Goal: Transaction & Acquisition: Purchase product/service

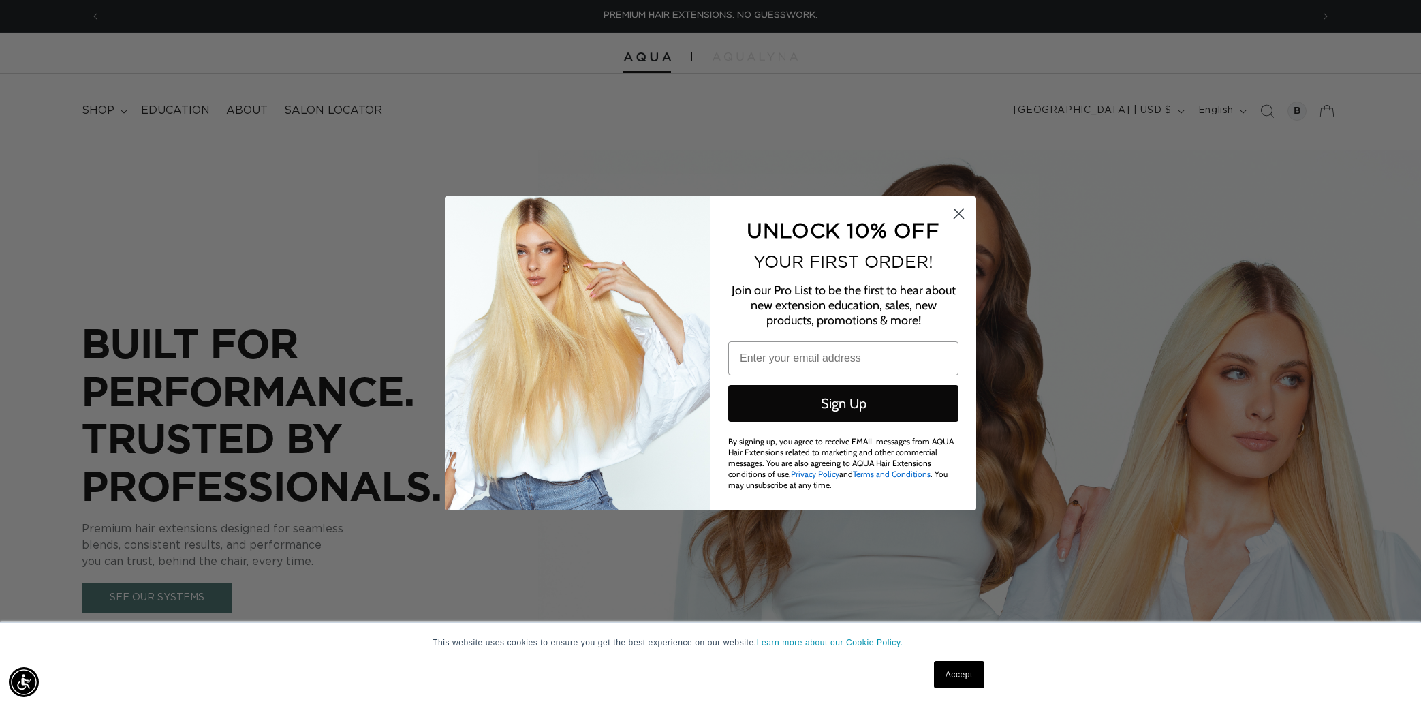
click at [957, 217] on circle "Close dialog" at bounding box center [959, 213] width 22 height 22
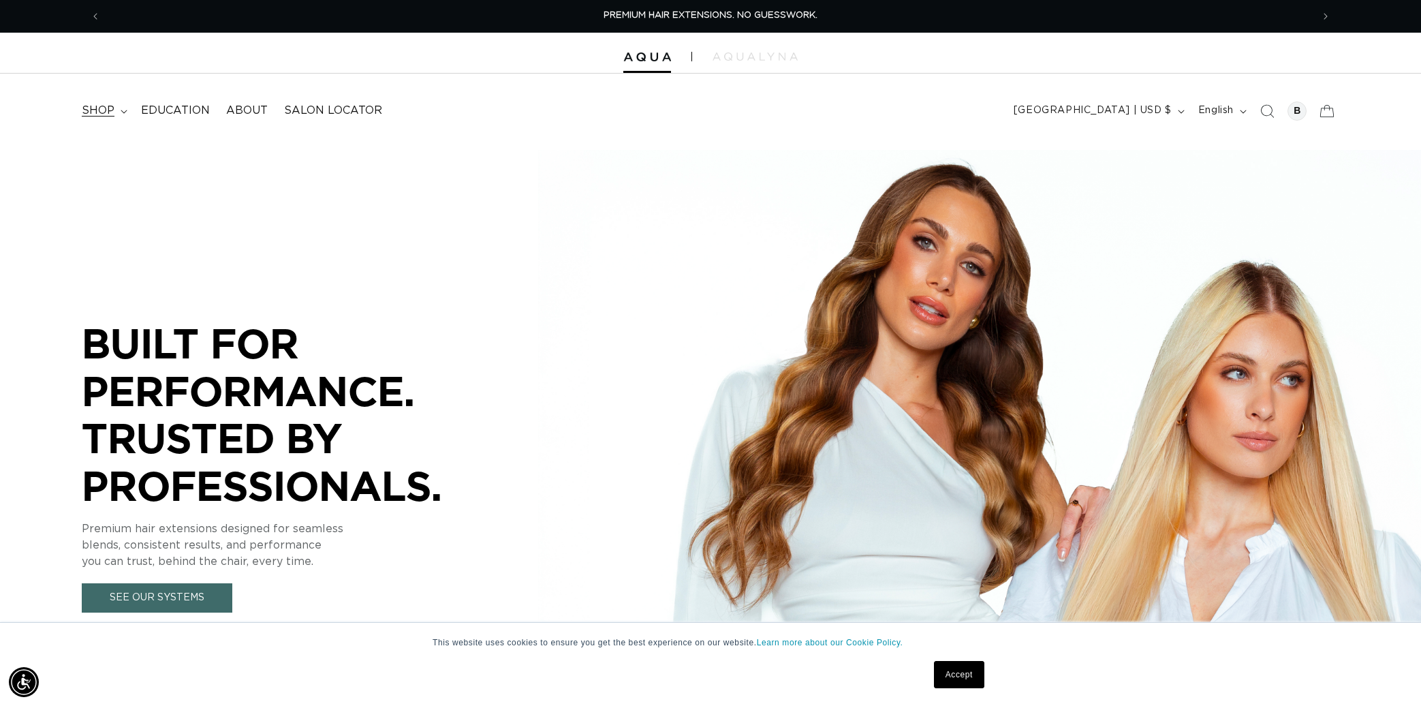
click at [95, 118] on summary "shop" at bounding box center [103, 110] width 59 height 31
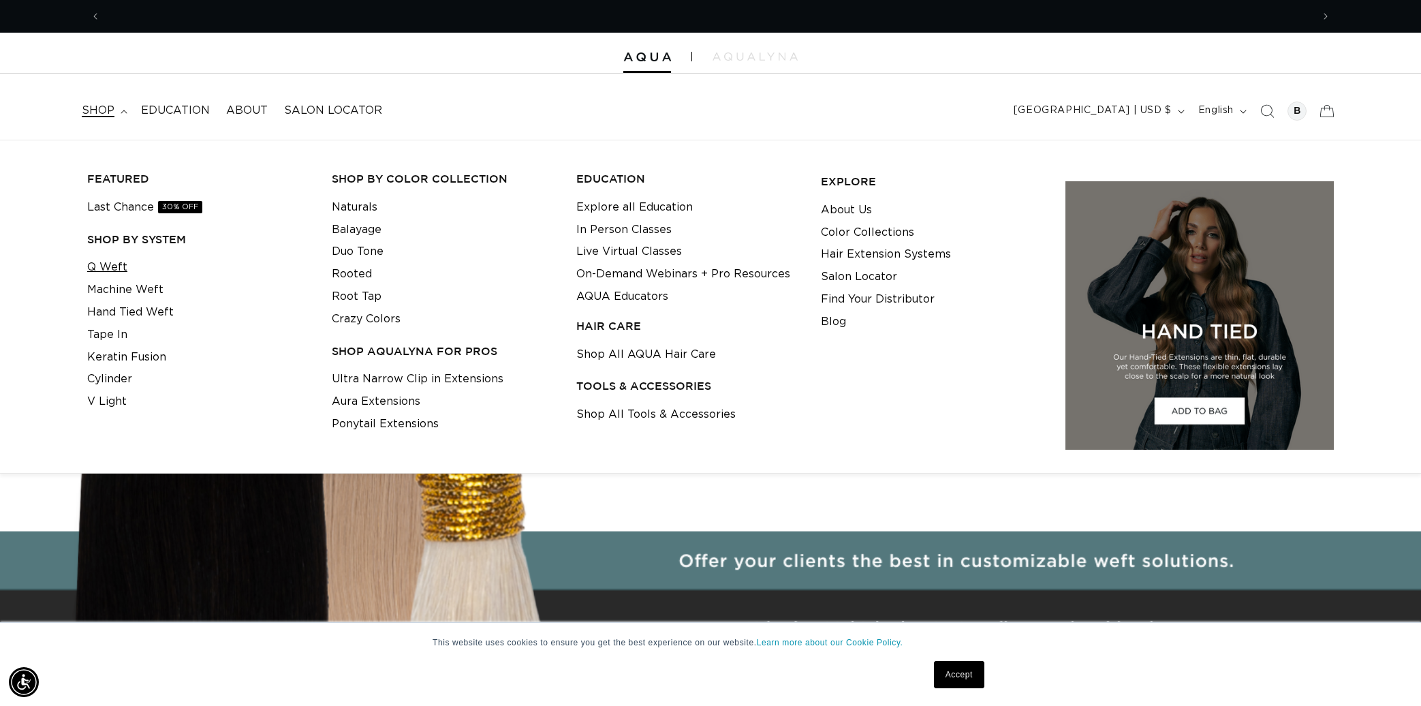
scroll to position [0, 2423]
click at [116, 262] on link "Q Weft" at bounding box center [107, 267] width 40 height 22
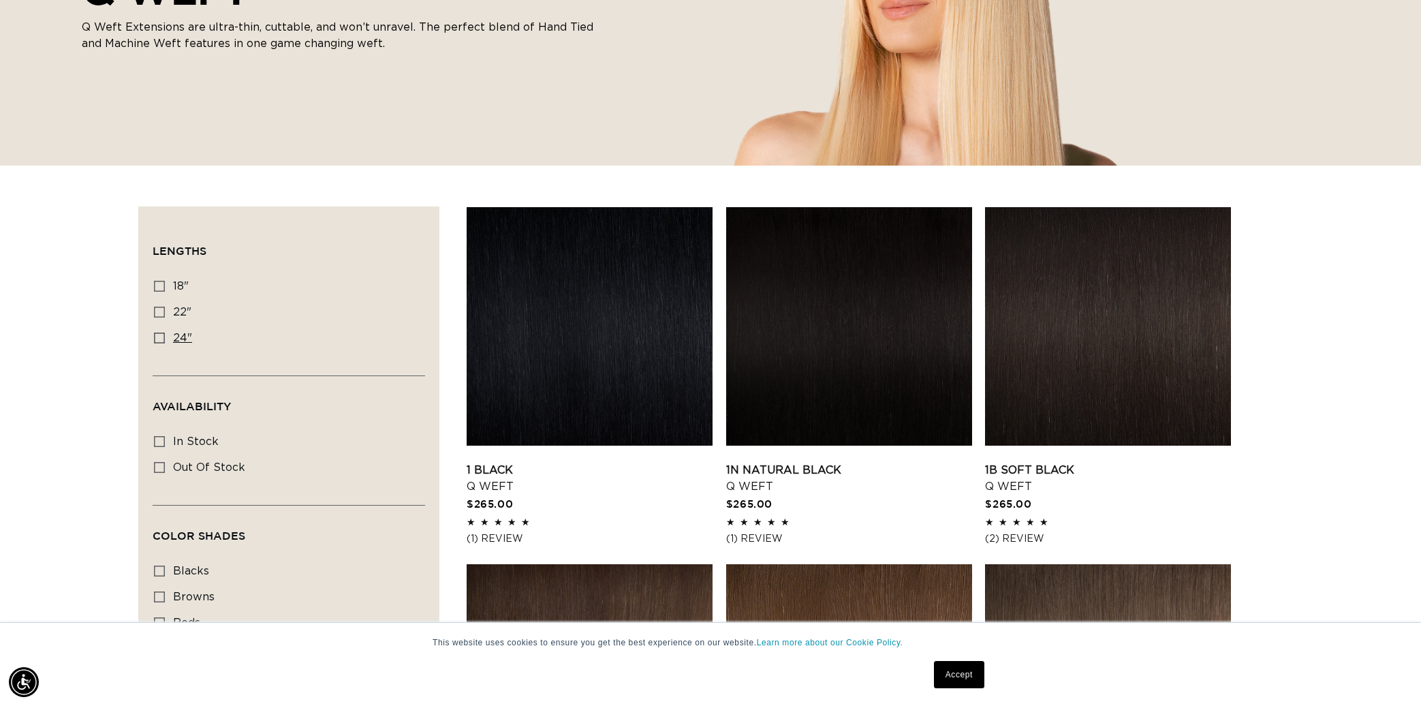
scroll to position [0, 1211]
click at [159, 338] on icon at bounding box center [159, 337] width 11 height 11
click at [159, 338] on input "24" 24" (5 products)" at bounding box center [159, 337] width 11 height 11
checkbox input "true"
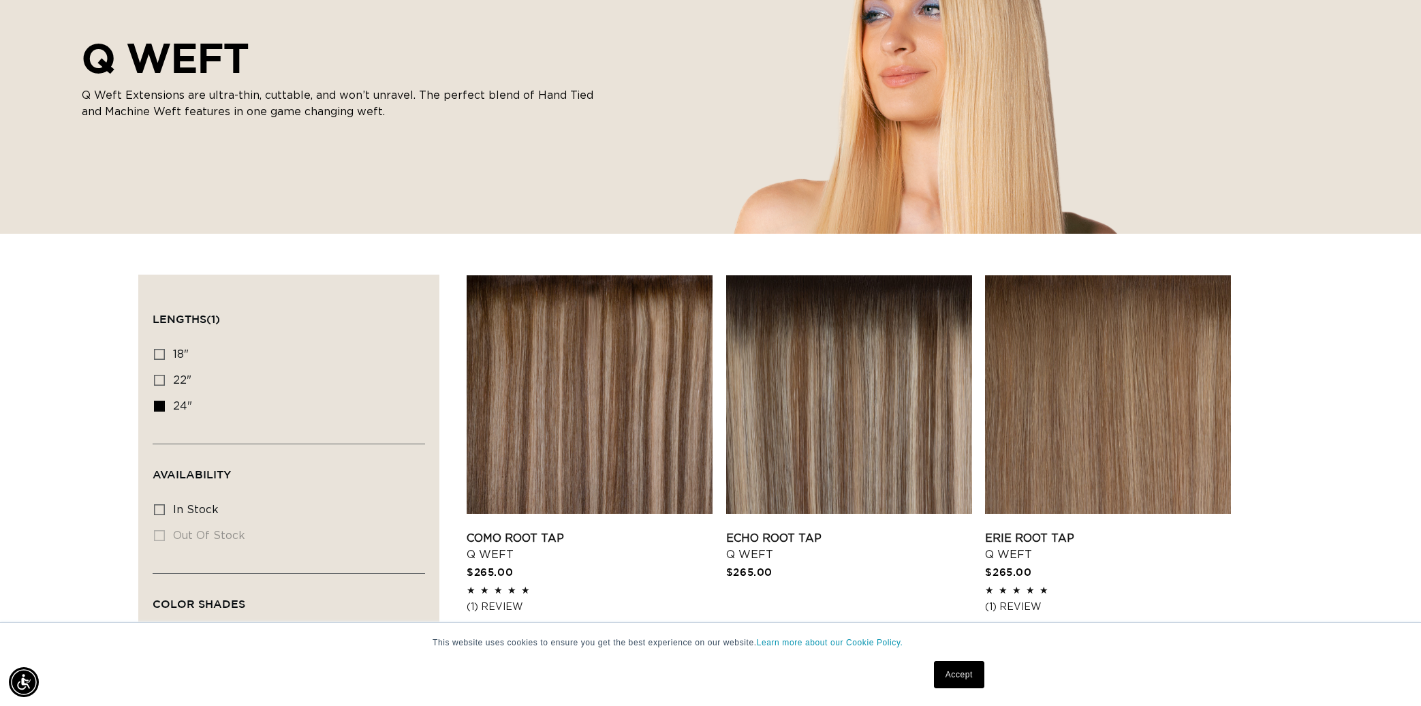
scroll to position [163, 0]
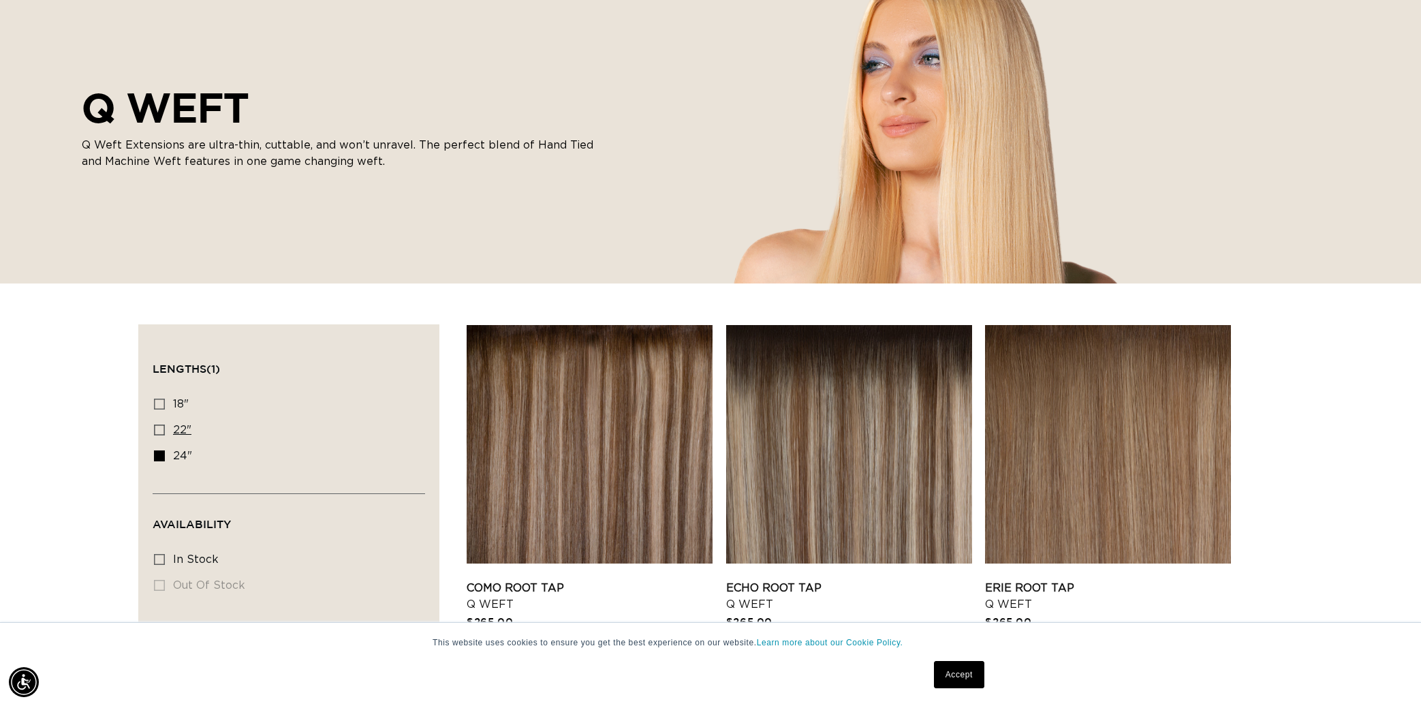
click at [159, 428] on icon at bounding box center [159, 429] width 11 height 11
click at [159, 428] on input "22" 22" (5 products)" at bounding box center [159, 429] width 11 height 11
checkbox input "true"
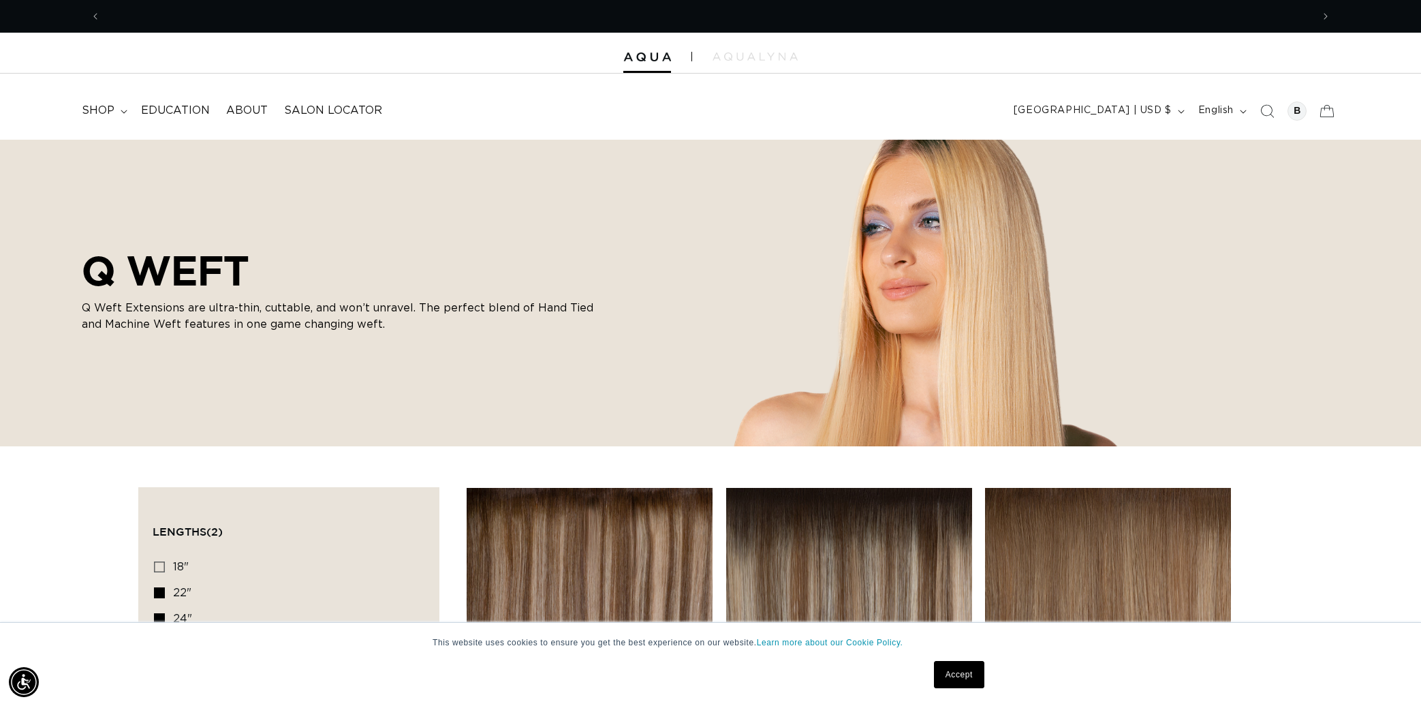
scroll to position [0, 2423]
click at [95, 106] on span "shop" at bounding box center [98, 111] width 33 height 14
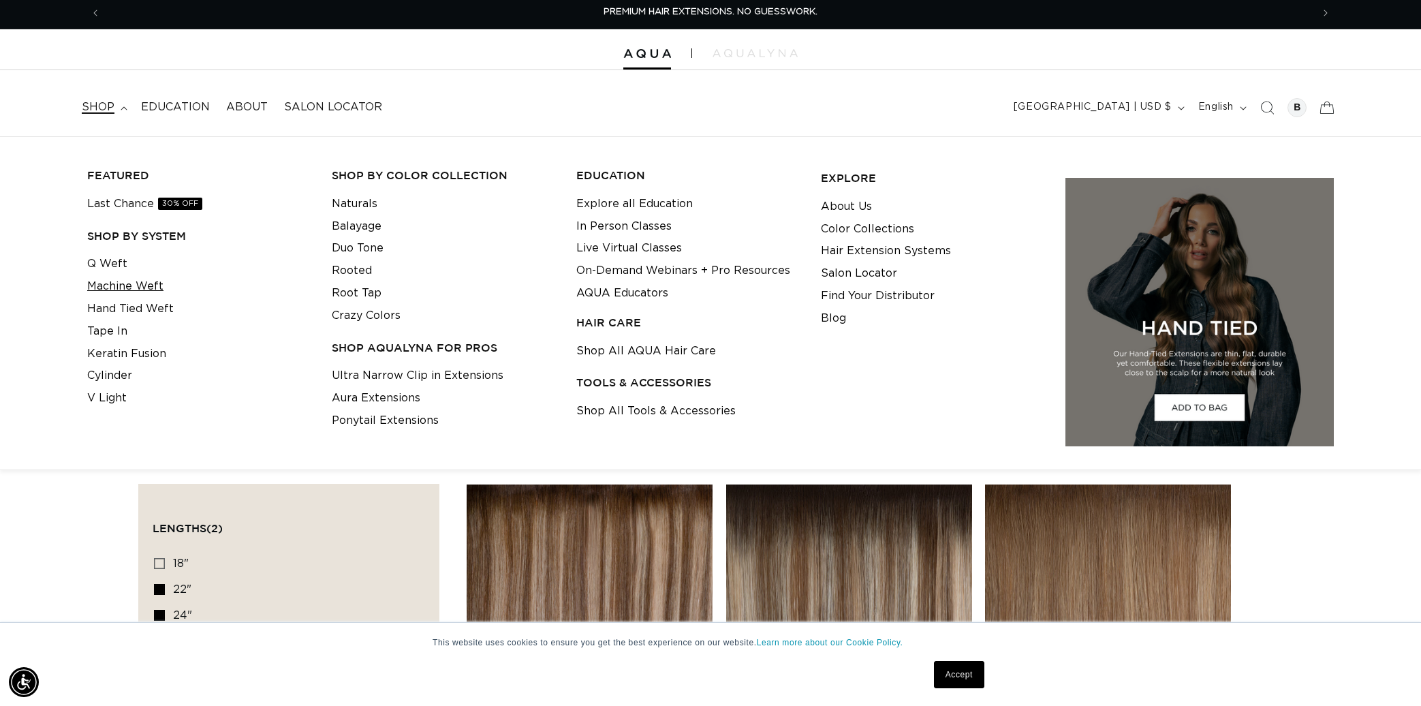
scroll to position [0, 0]
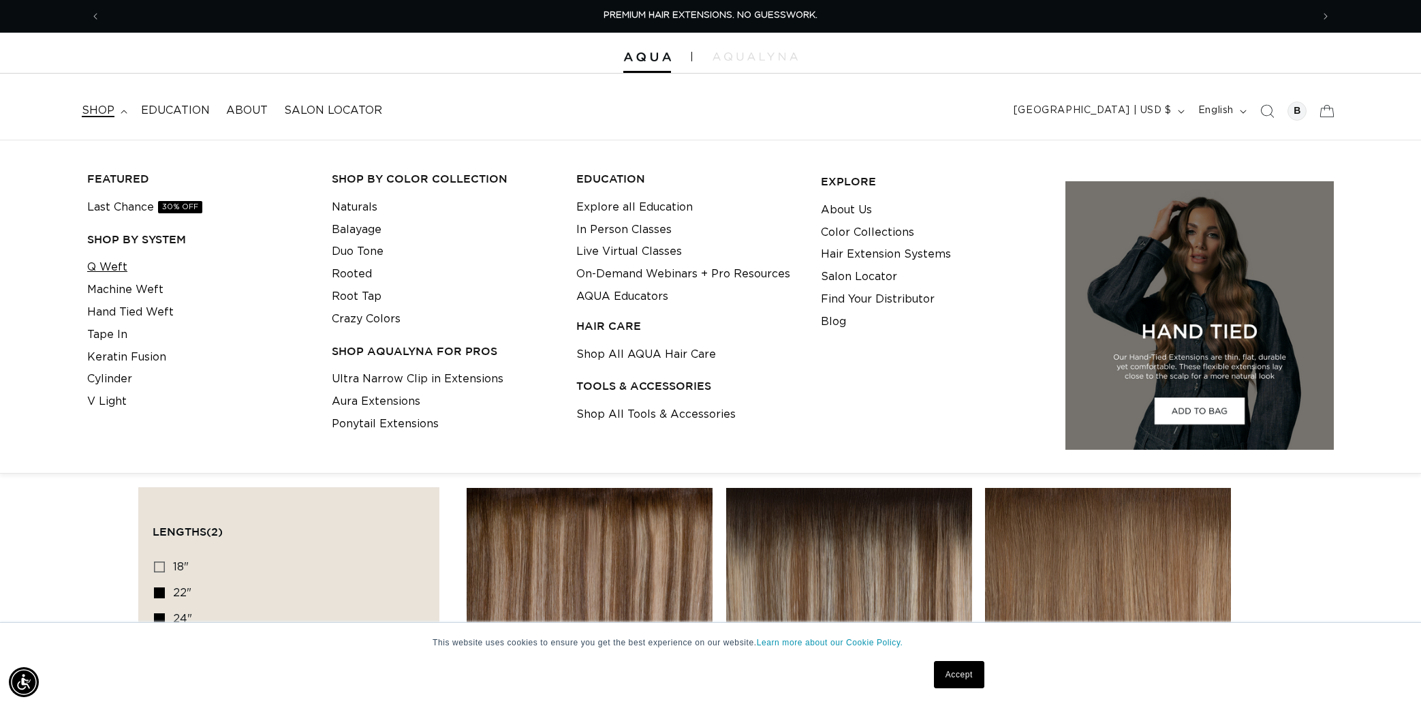
click at [111, 267] on link "Q Weft" at bounding box center [107, 267] width 40 height 22
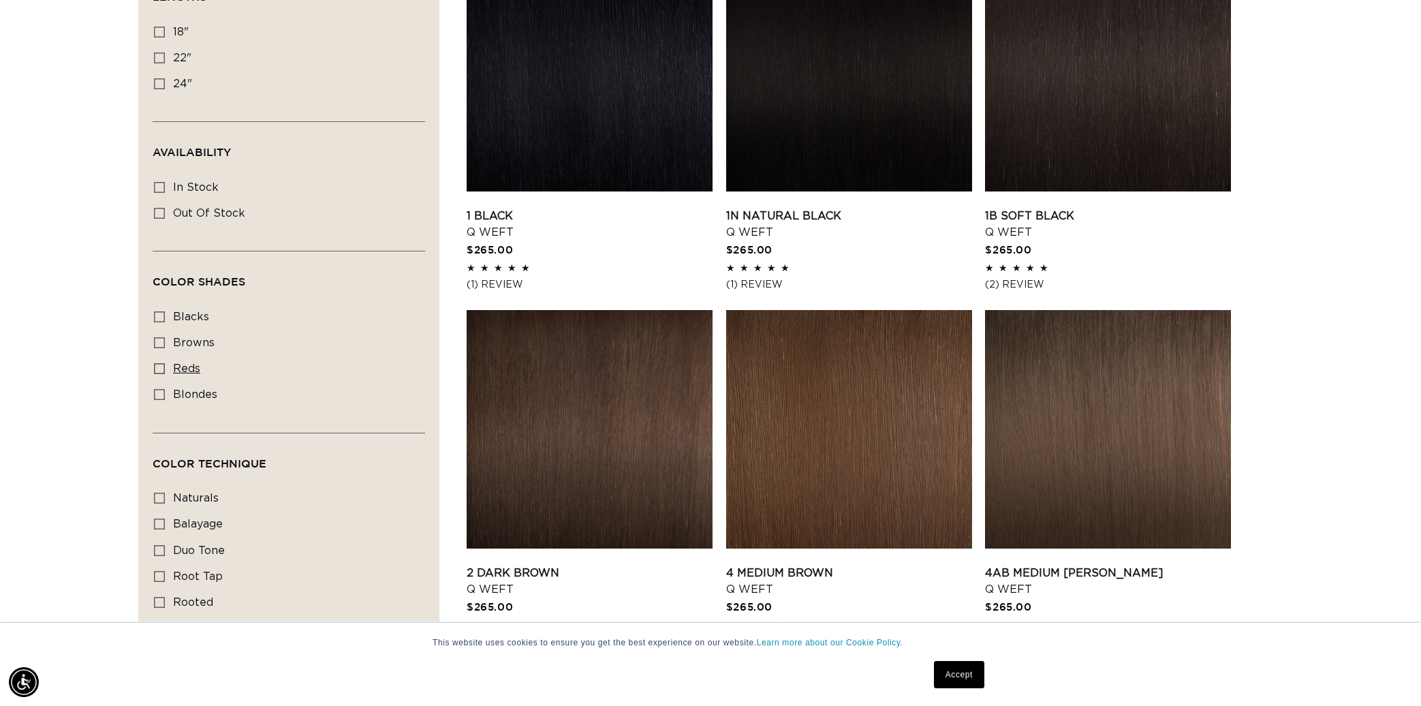
scroll to position [534, 0]
click at [157, 84] on icon at bounding box center [159, 84] width 11 height 11
click at [157, 84] on input "24" 24" (5 products)" at bounding box center [159, 84] width 11 height 11
checkbox input "true"
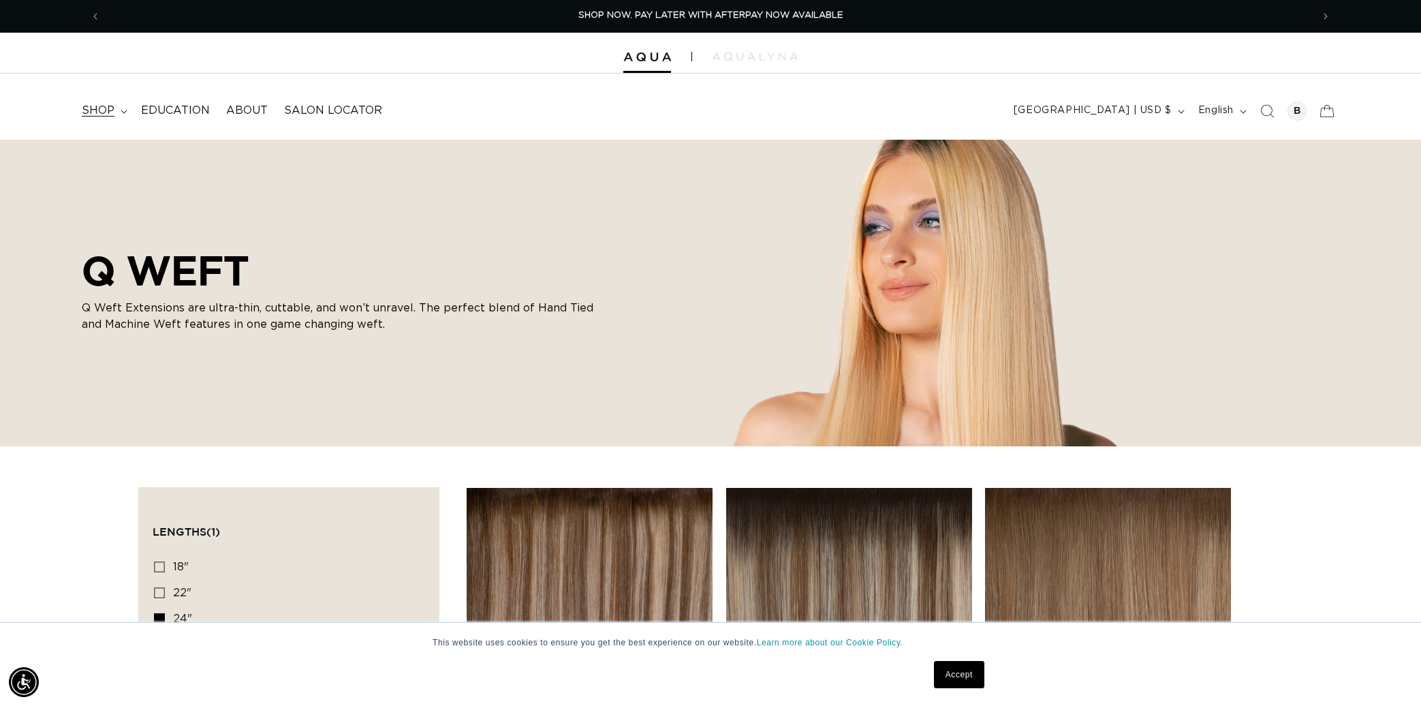
scroll to position [1, 0]
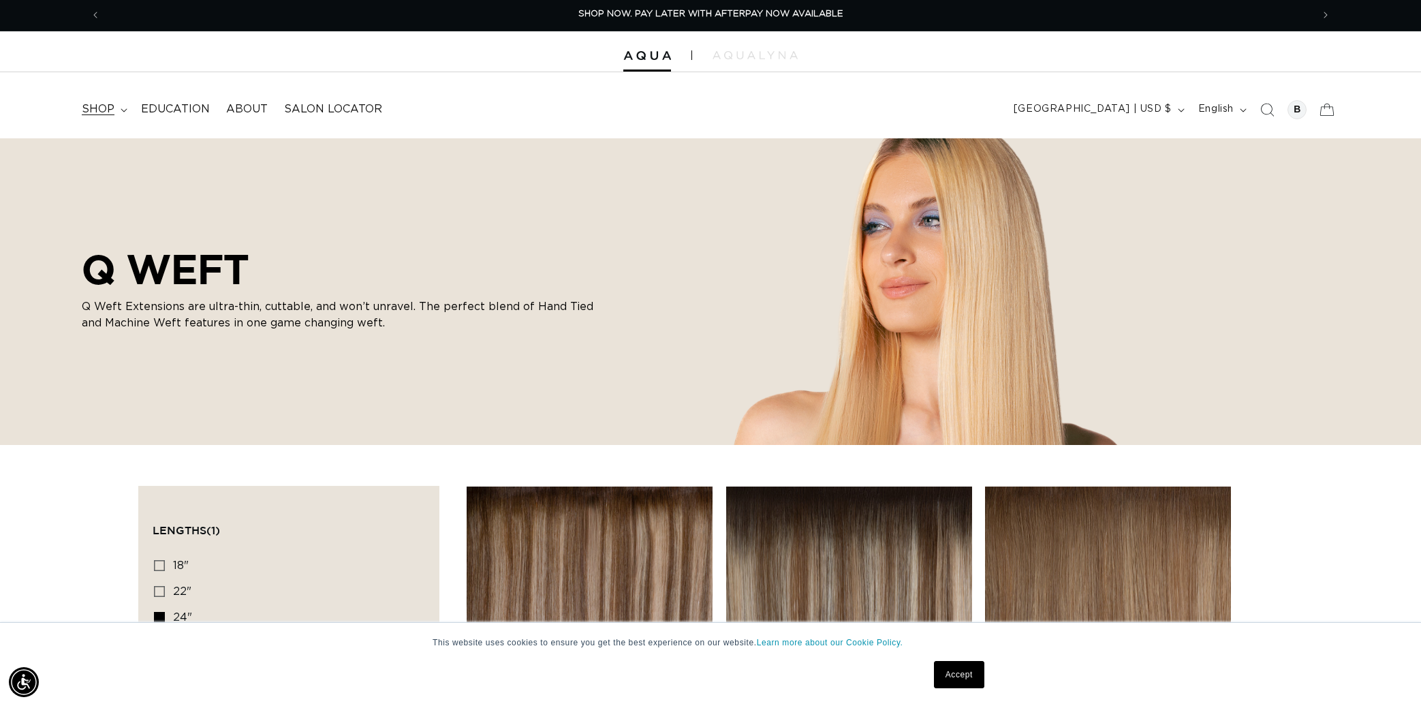
click at [112, 108] on span "shop" at bounding box center [98, 109] width 33 height 14
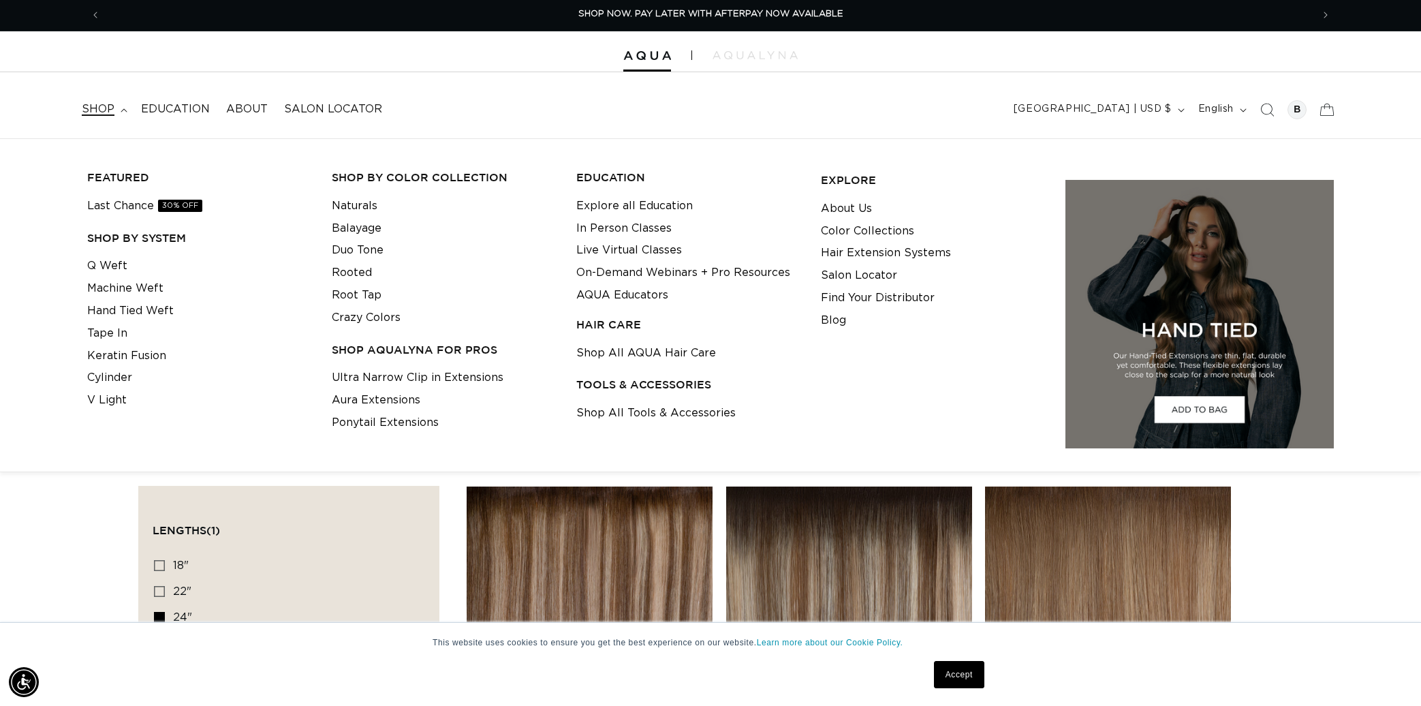
scroll to position [0, 0]
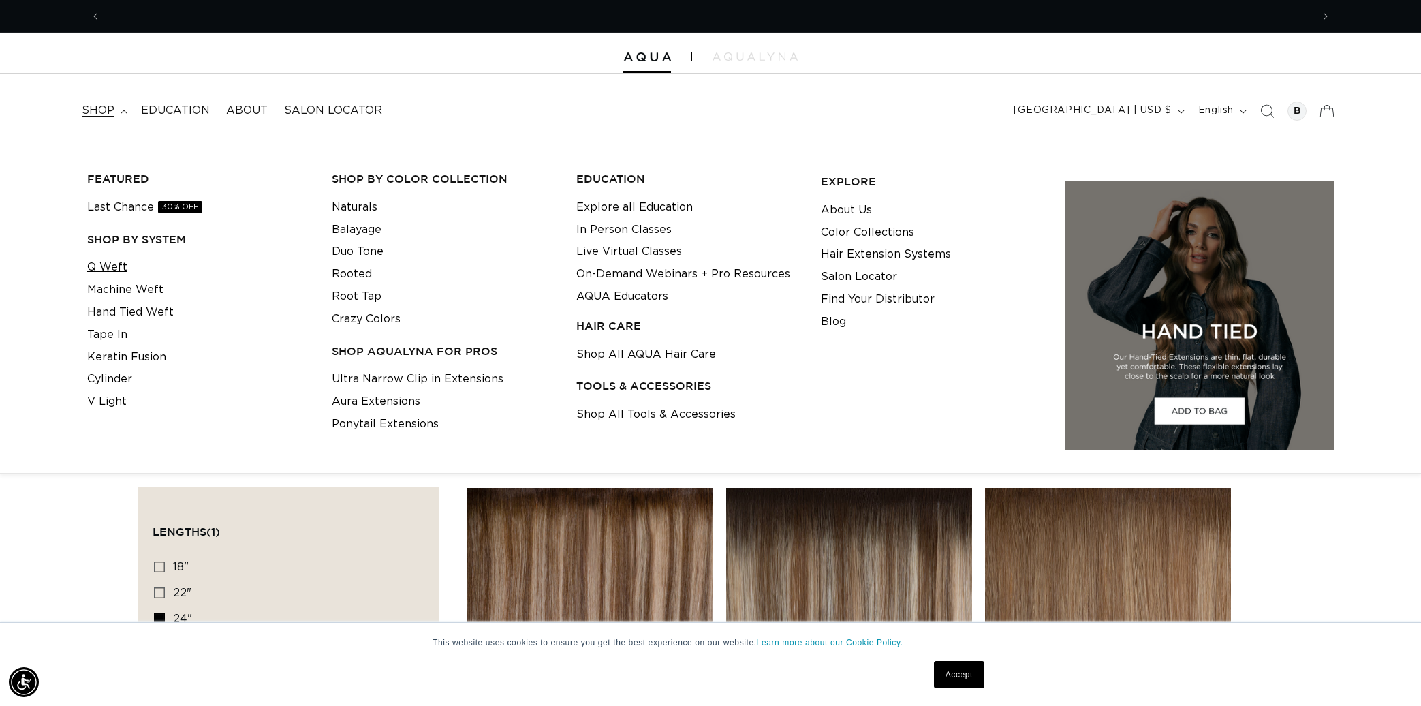
click at [114, 270] on link "Q Weft" at bounding box center [107, 267] width 40 height 22
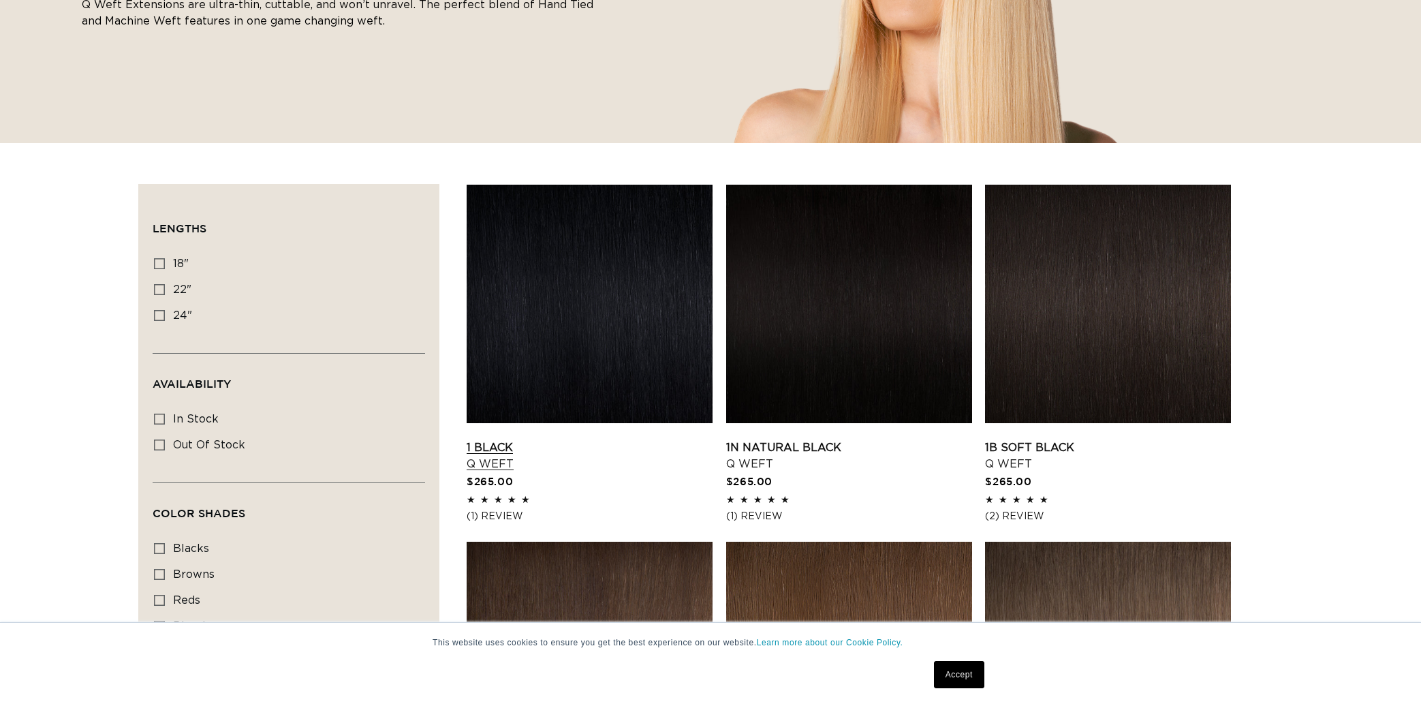
scroll to position [362, 0]
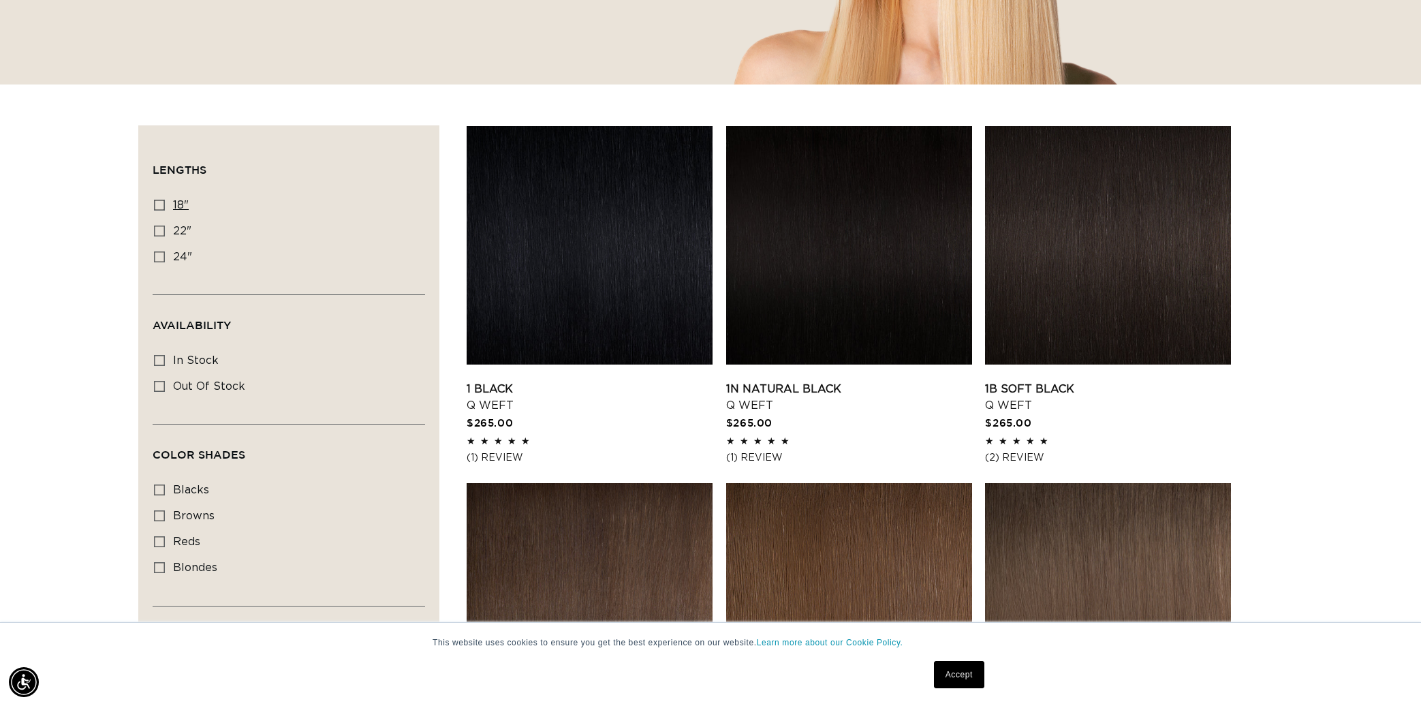
click at [162, 204] on icon at bounding box center [159, 205] width 11 height 11
click at [162, 204] on input "18" 18" (5 products)" at bounding box center [159, 205] width 11 height 11
checkbox input "true"
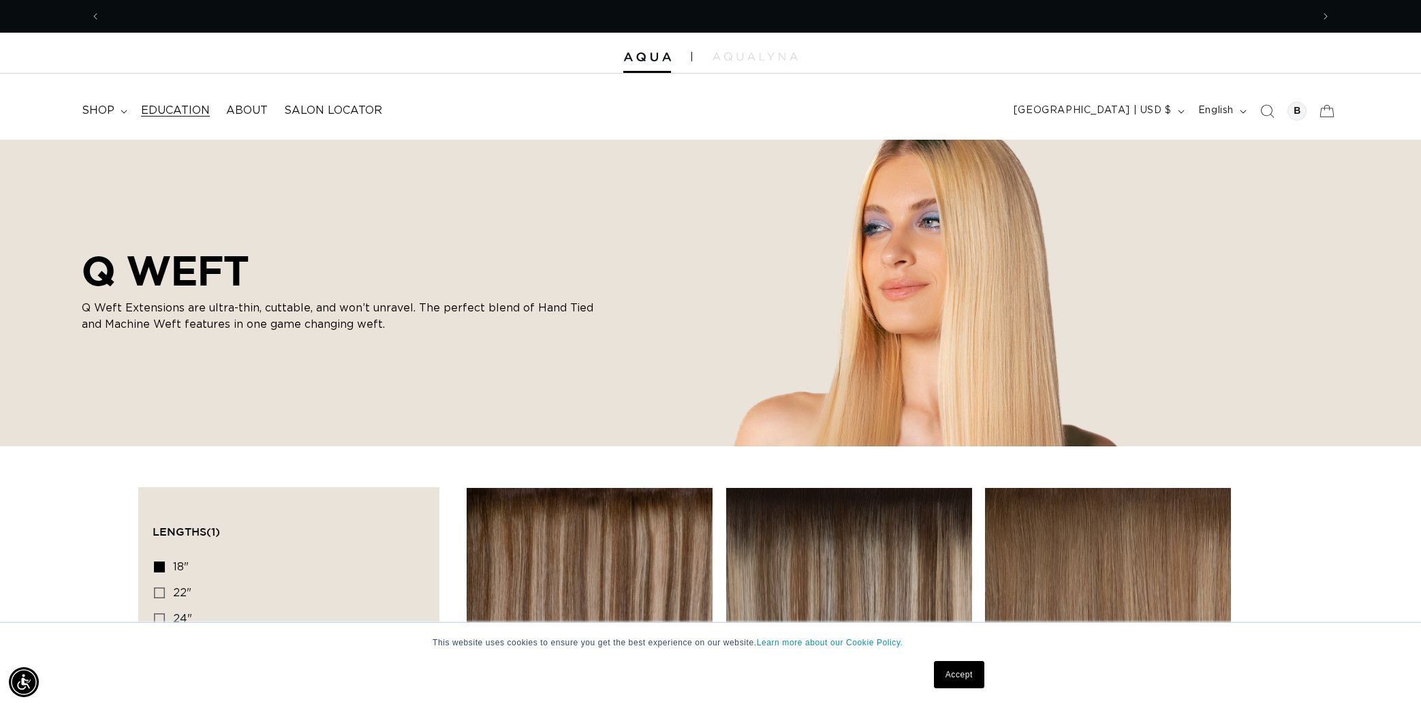
scroll to position [0, 1211]
click at [116, 114] on summary "shop" at bounding box center [103, 110] width 59 height 31
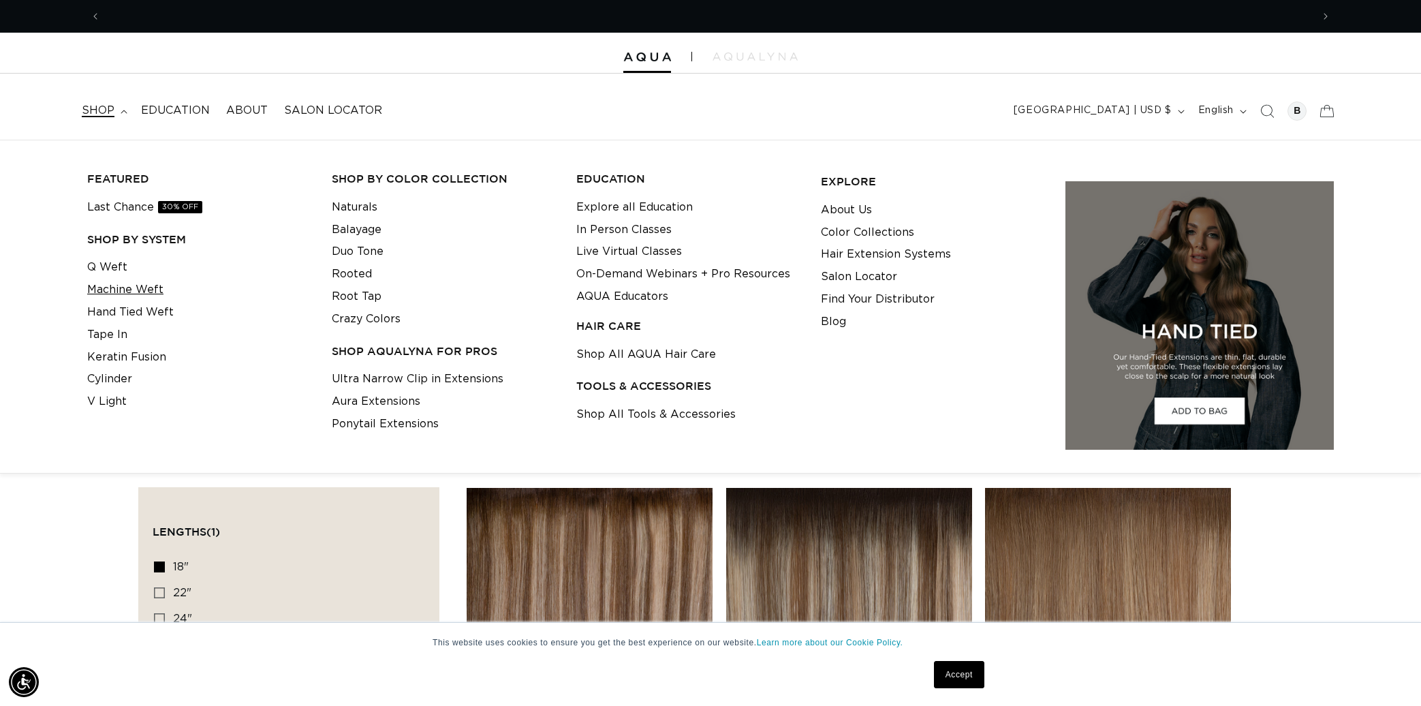
scroll to position [0, 2423]
click at [112, 262] on link "Q Weft" at bounding box center [107, 267] width 40 height 22
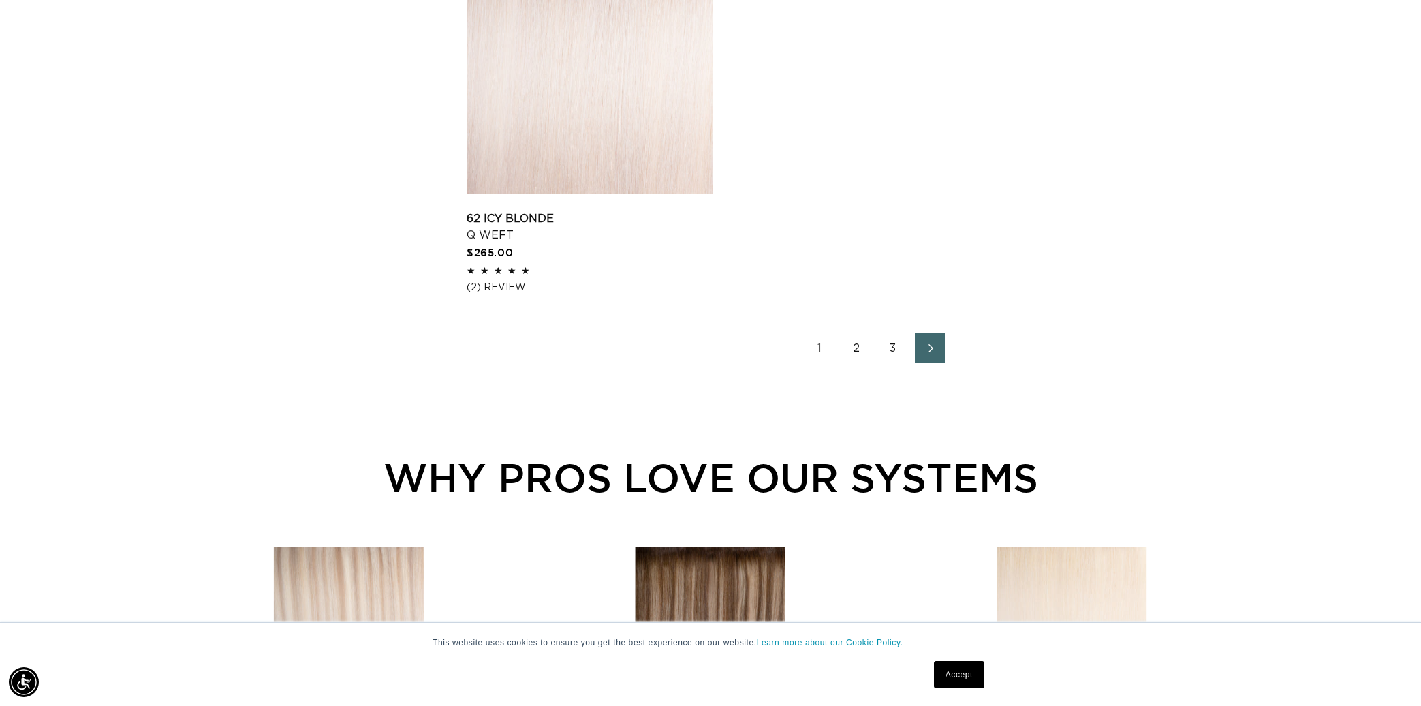
scroll to position [2290, 0]
click at [854, 356] on link "2" at bounding box center [856, 349] width 30 height 30
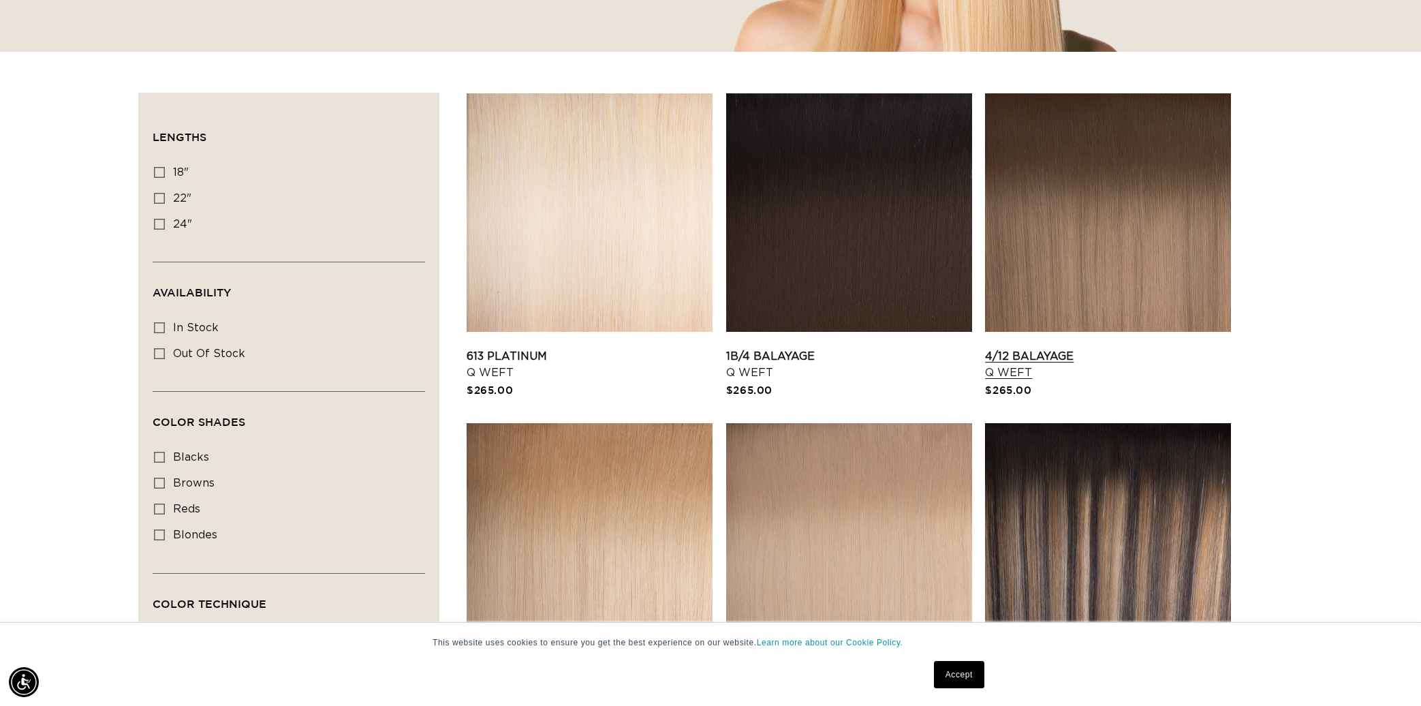
scroll to position [0, 1211]
click at [1025, 352] on link "4/12 Balayage Q Weft" at bounding box center [1108, 364] width 246 height 33
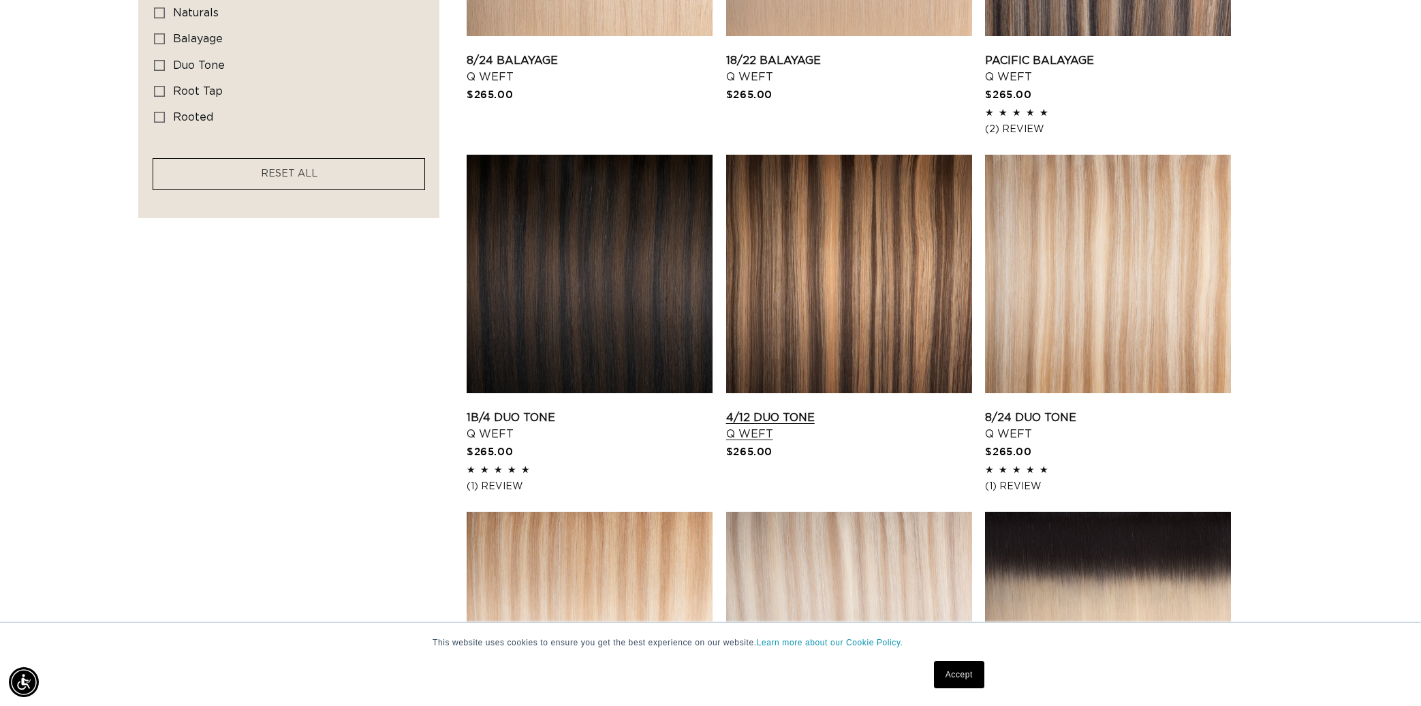
scroll to position [1021, 0]
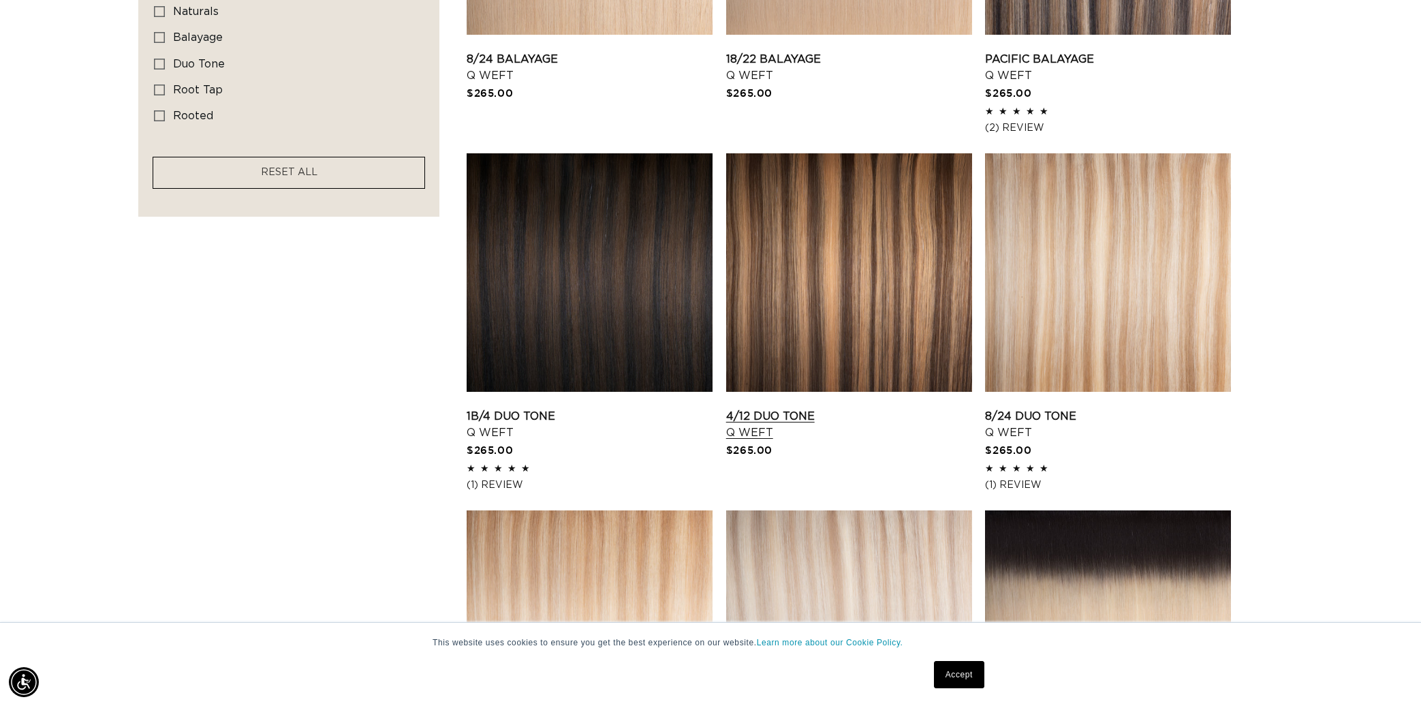
click at [756, 419] on link "4/12 Duo Tone Q Weft" at bounding box center [849, 424] width 246 height 33
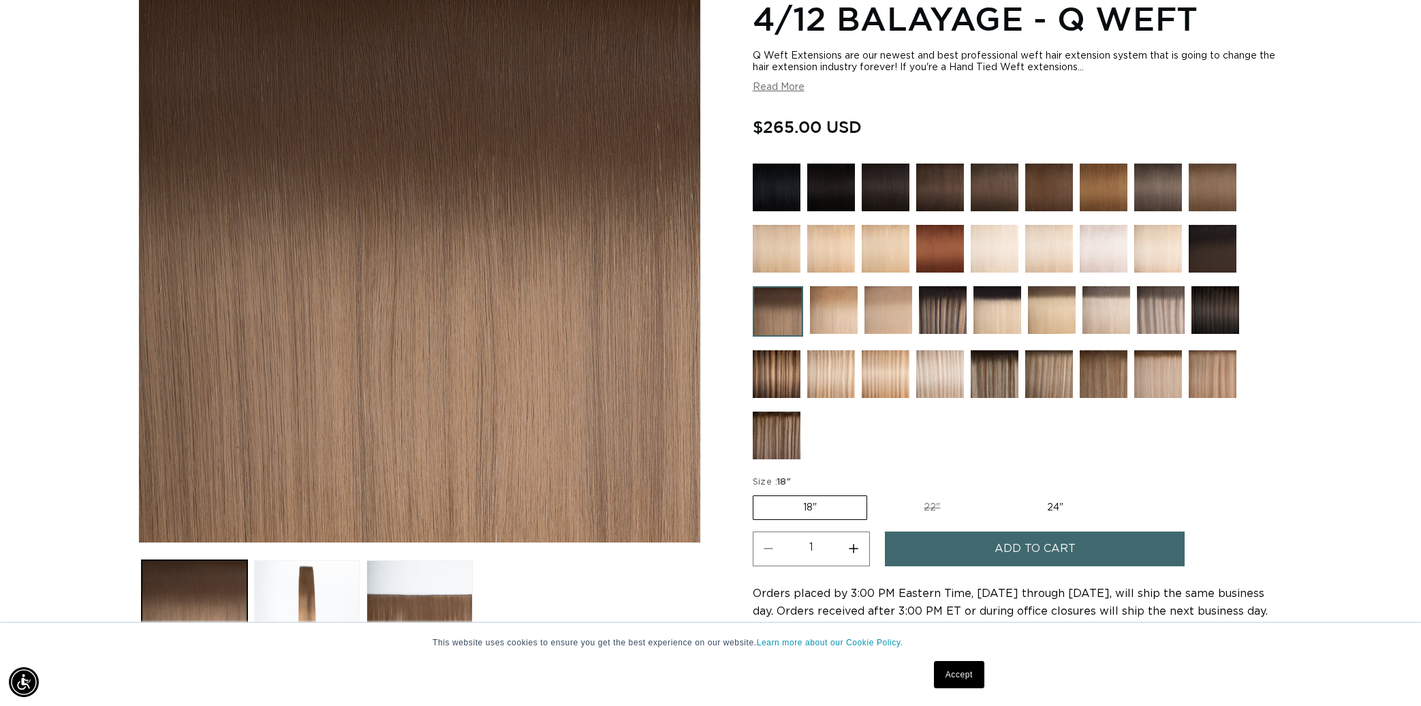
scroll to position [358, 0]
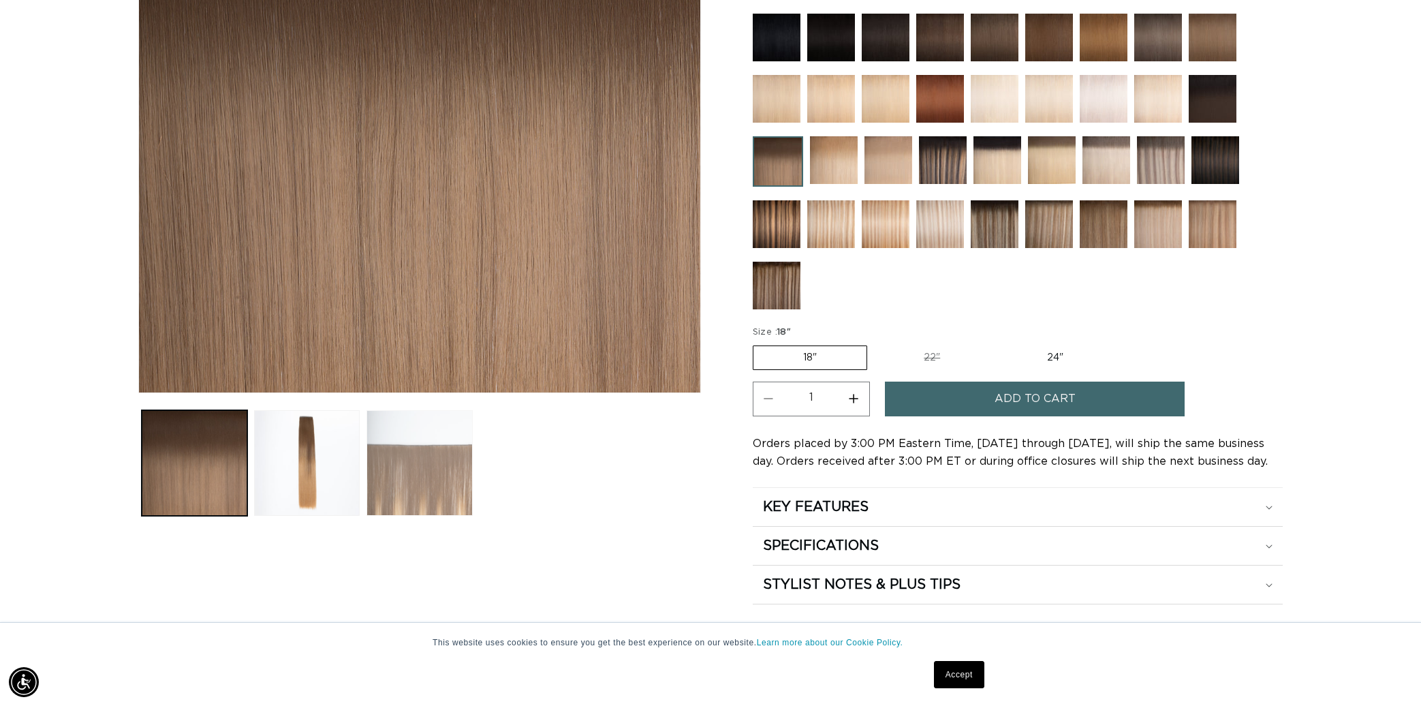
click at [395, 450] on button "Load image 3 in gallery view" at bounding box center [420, 463] width 106 height 106
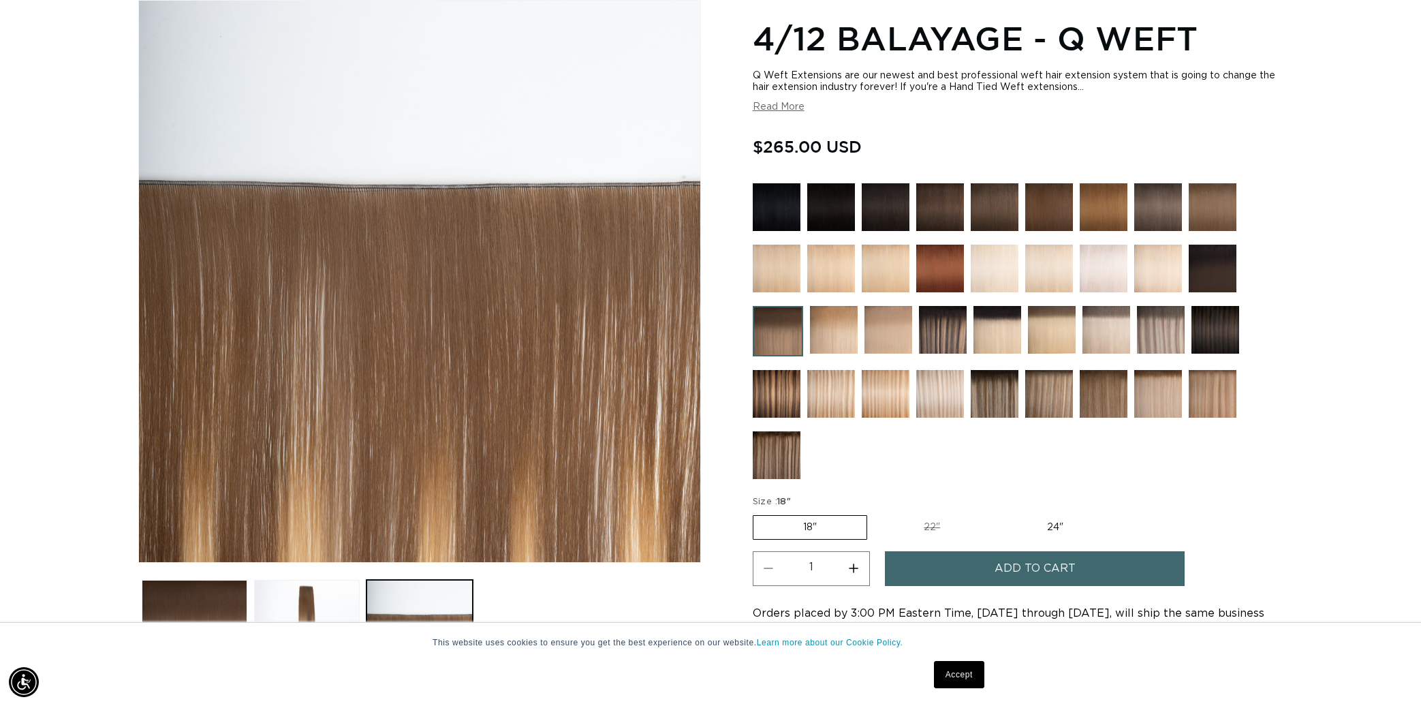
scroll to position [0, 2423]
click at [770, 389] on img at bounding box center [777, 394] width 48 height 48
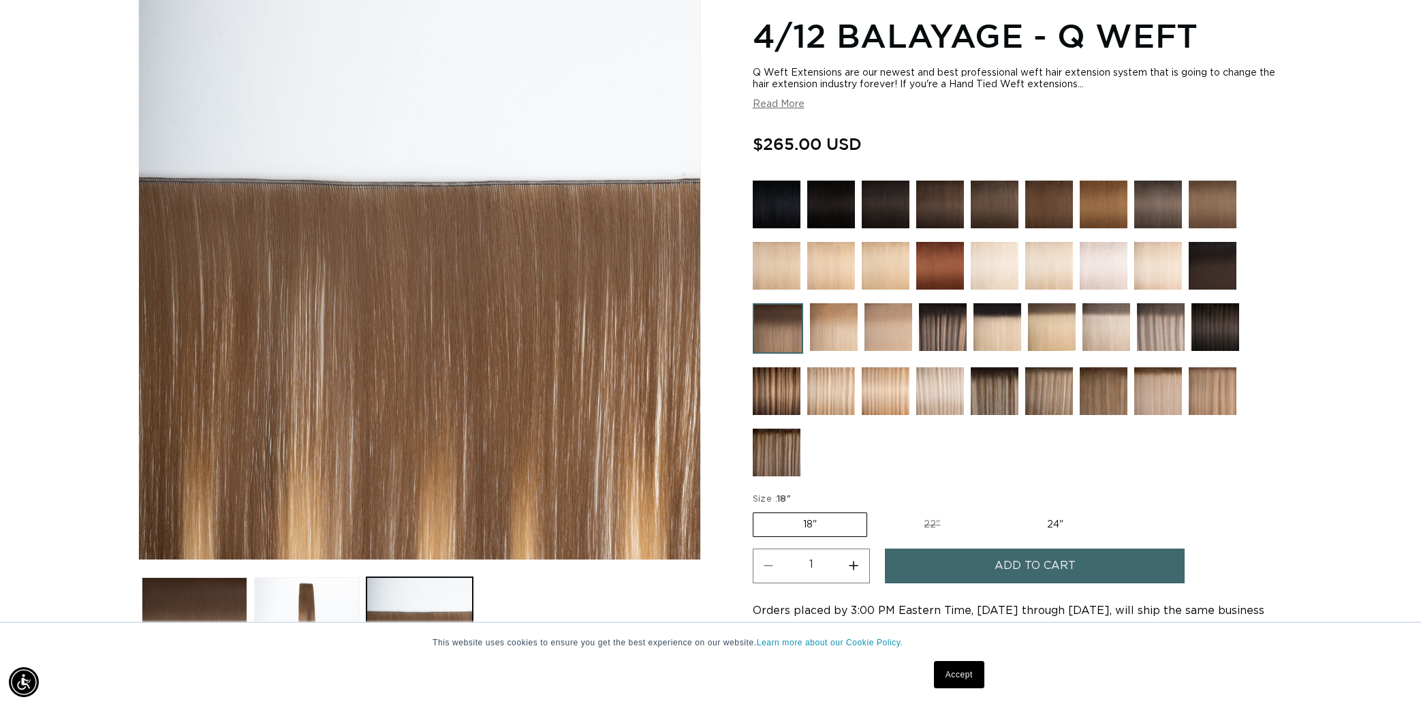
click at [770, 389] on img at bounding box center [777, 391] width 48 height 48
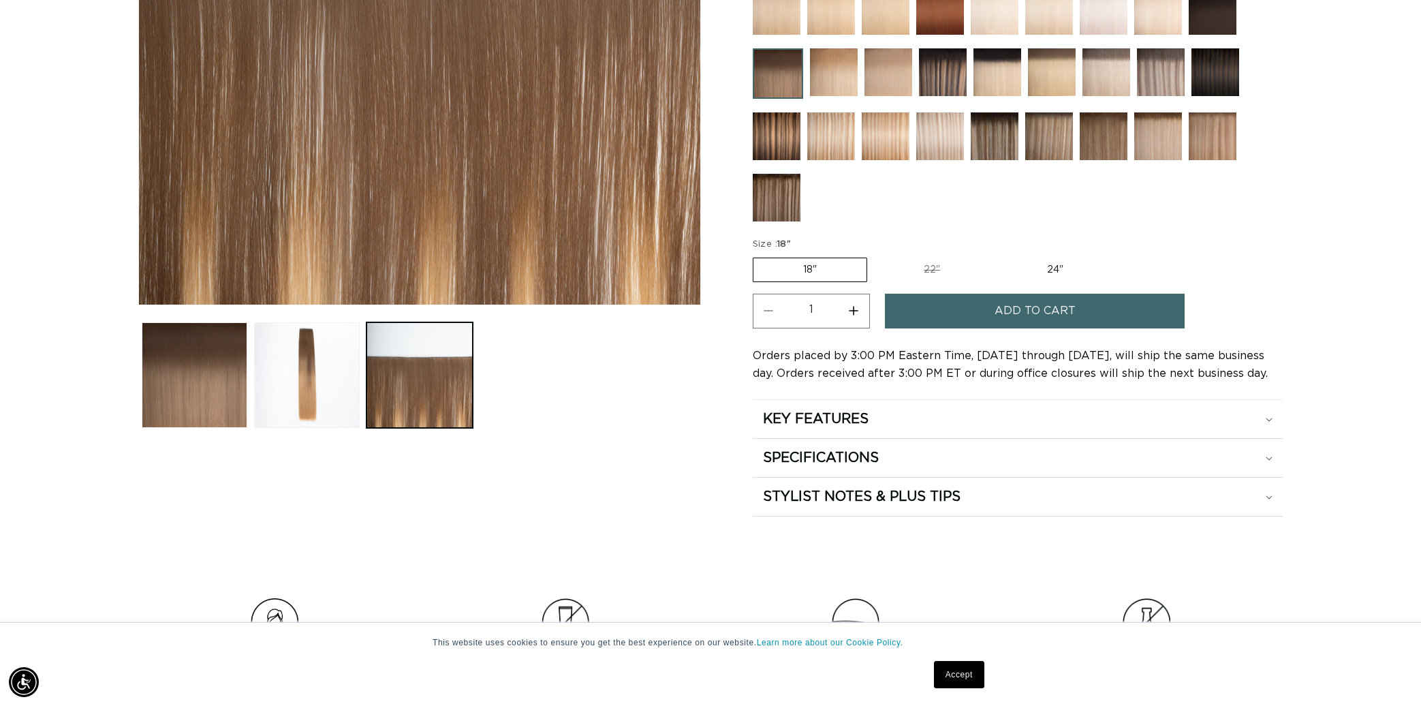
scroll to position [491, 0]
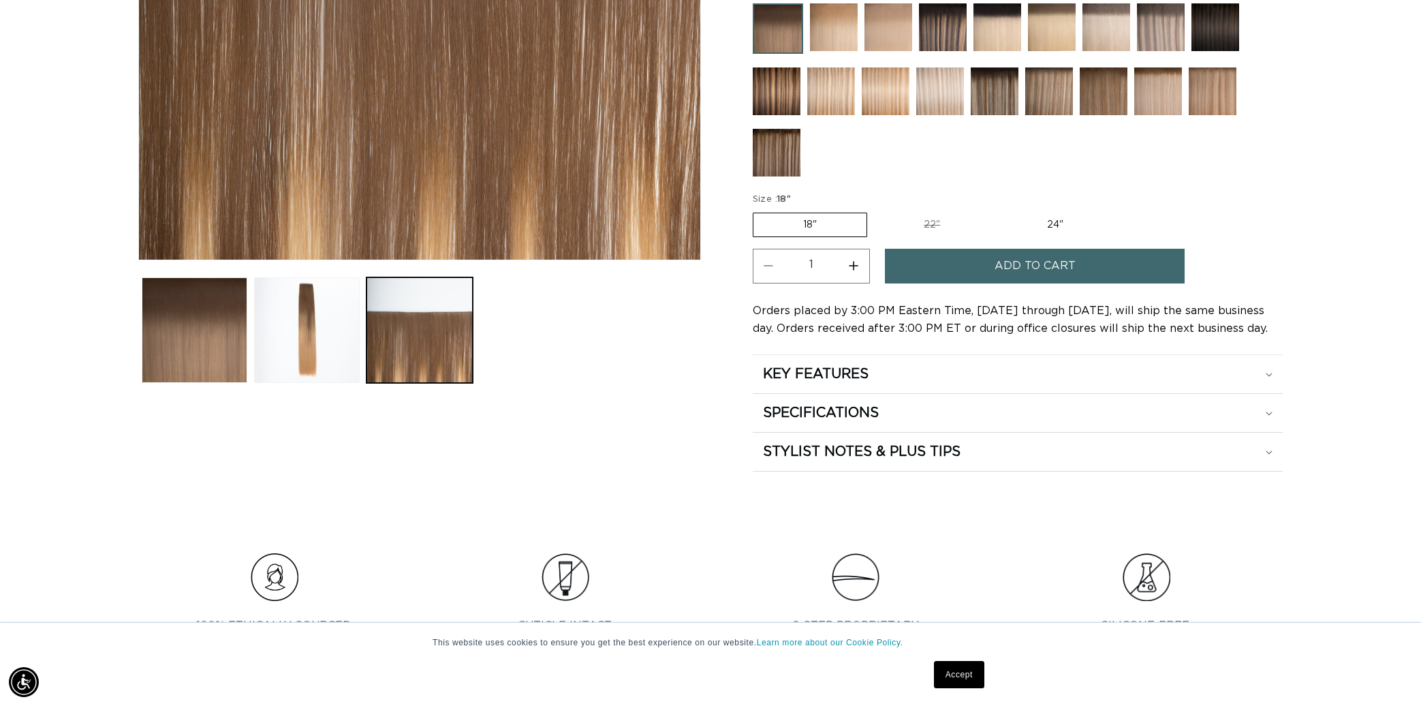
click at [1061, 217] on label "24" Variant sold out or unavailable" at bounding box center [1055, 224] width 116 height 23
click at [997, 211] on input "24" Variant sold out or unavailable" at bounding box center [997, 210] width 1 height 1
radio input "true"
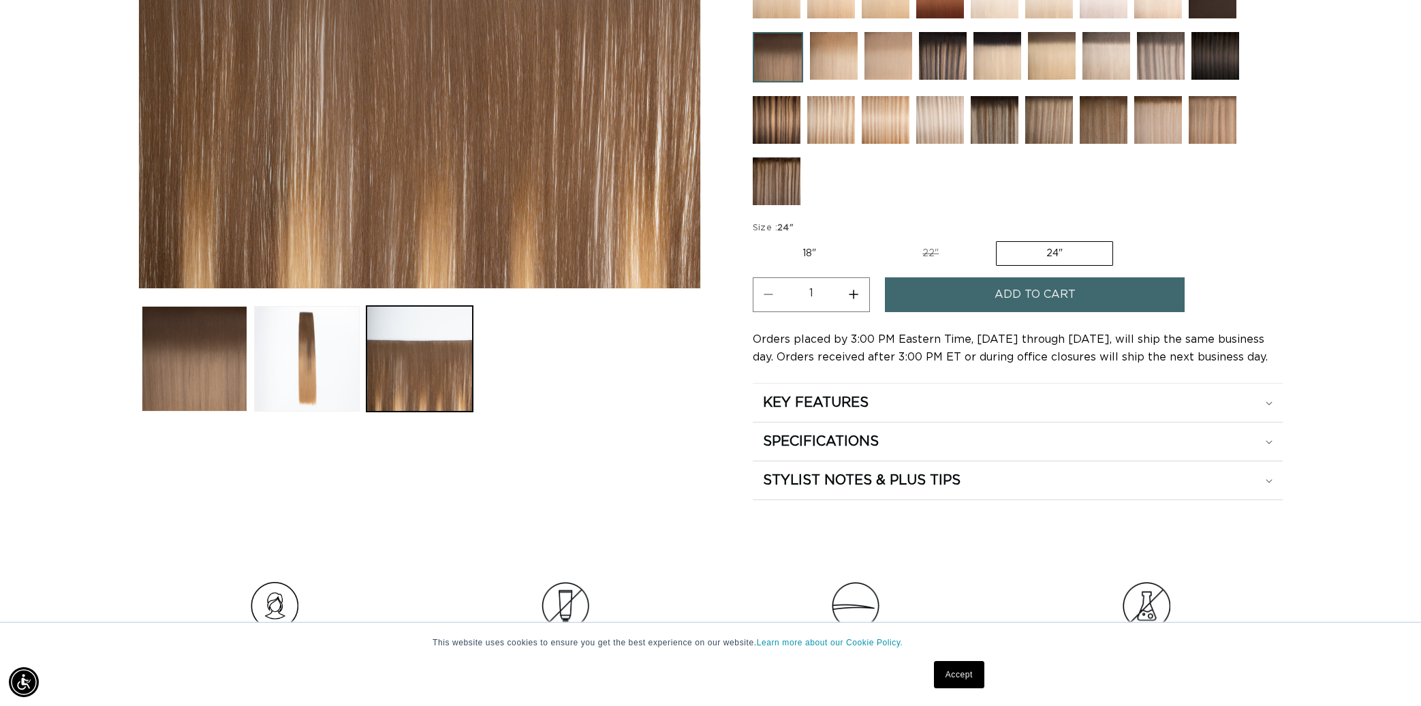
scroll to position [0, 2423]
click at [787, 121] on img at bounding box center [777, 120] width 48 height 48
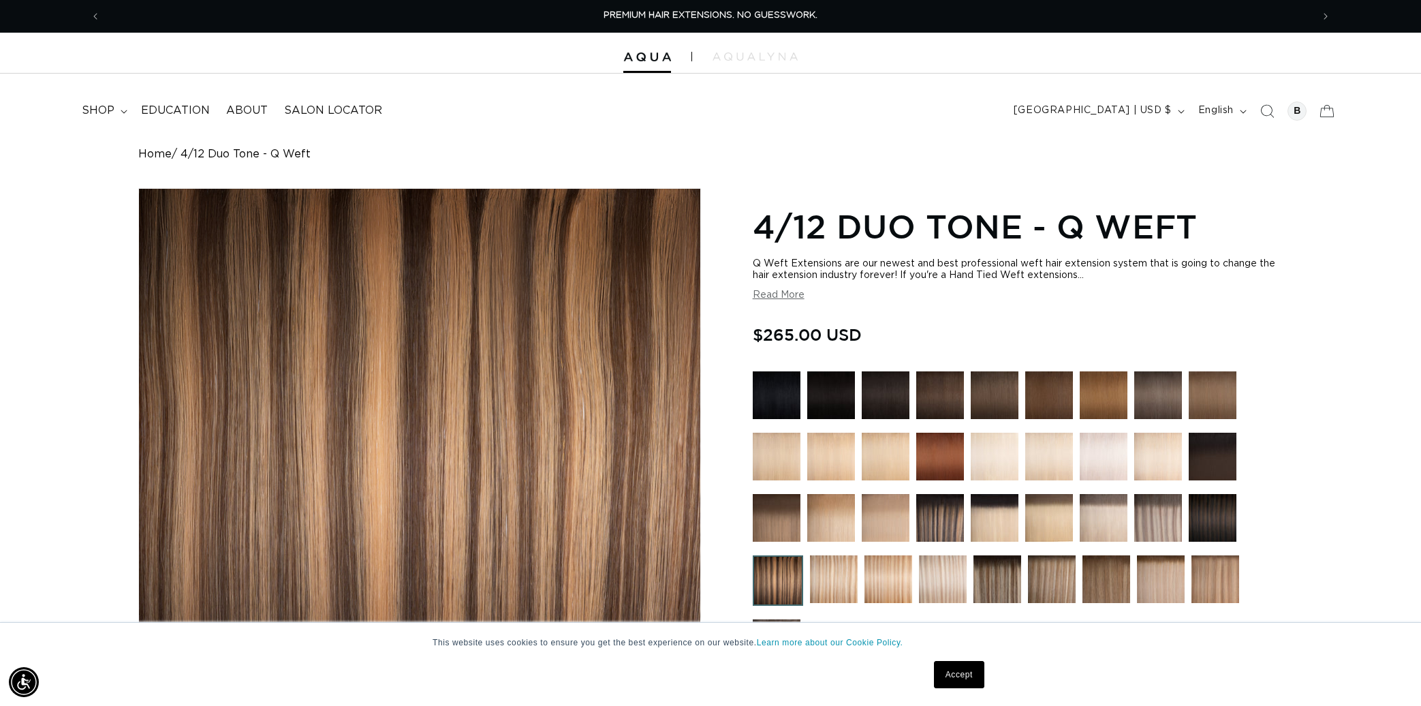
click at [787, 290] on button "Read More" at bounding box center [779, 296] width 52 height 12
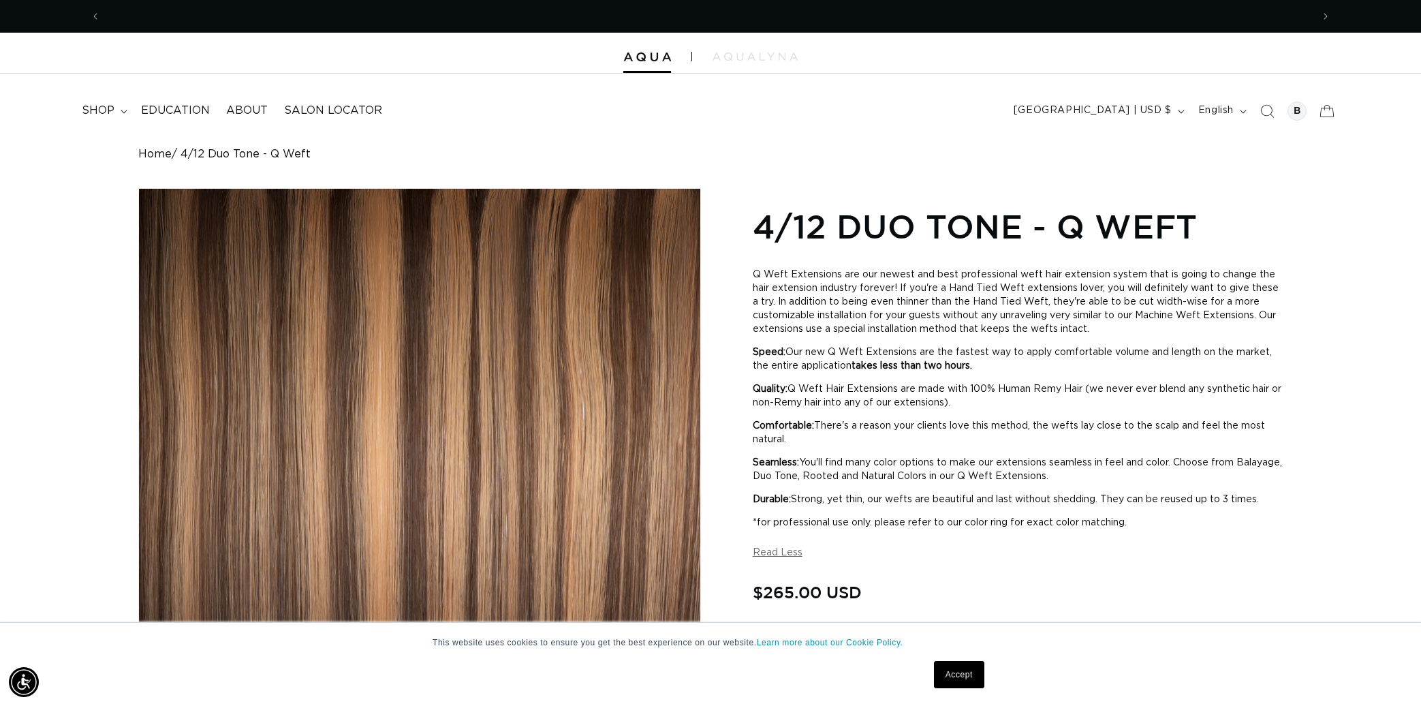
scroll to position [0, 2423]
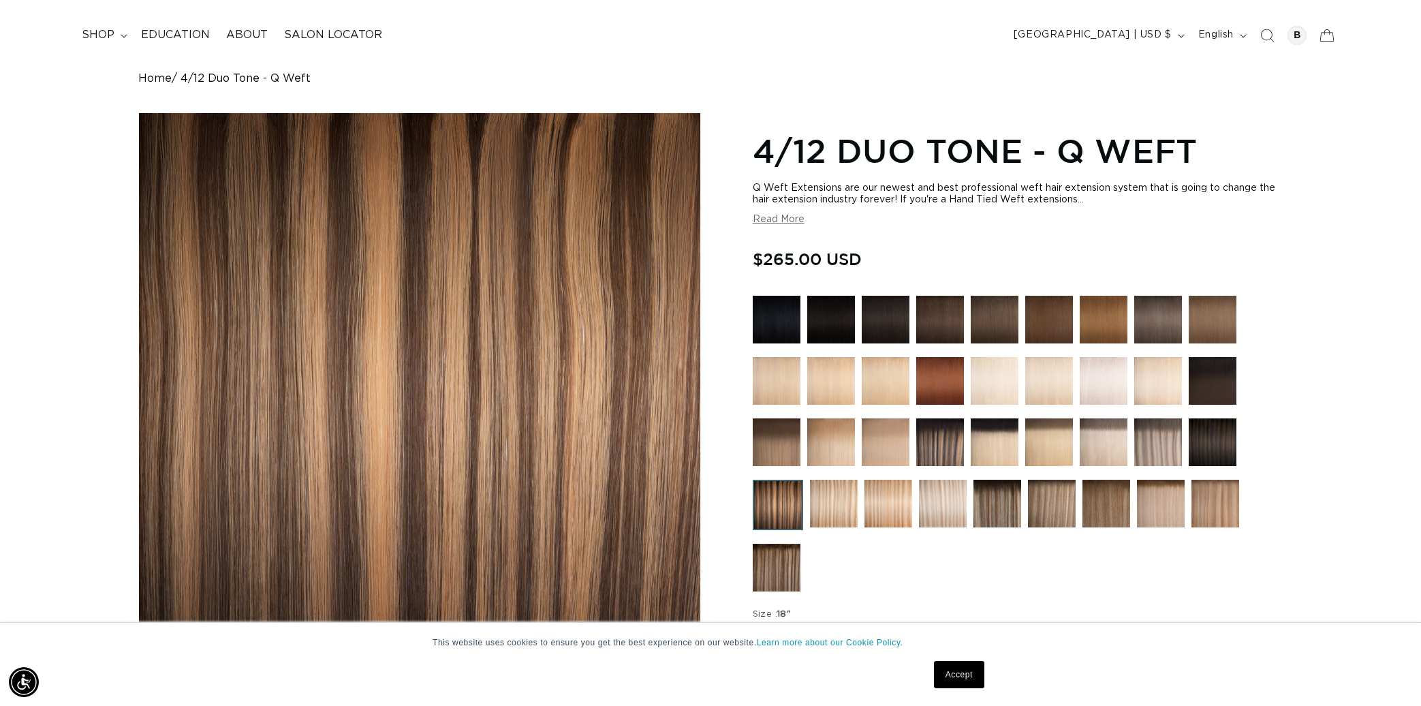
scroll to position [0, 2423]
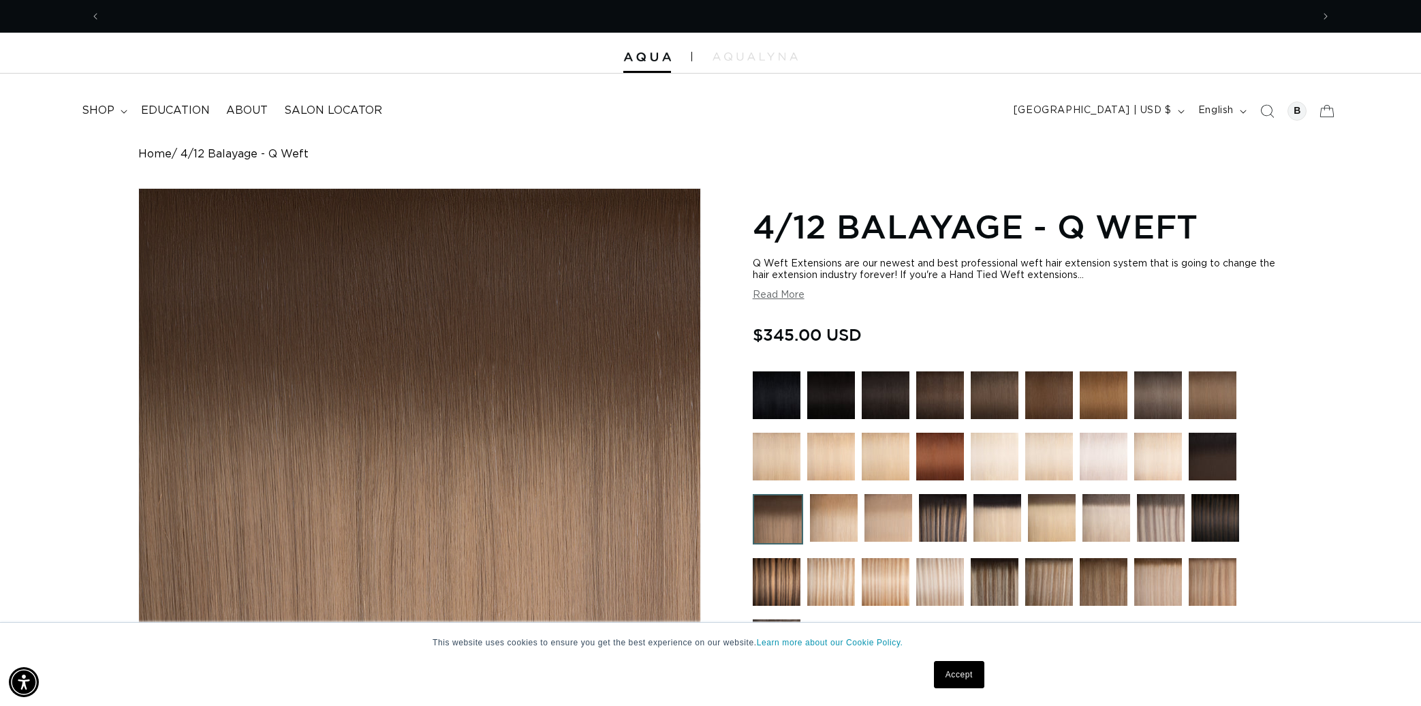
scroll to position [0, 1211]
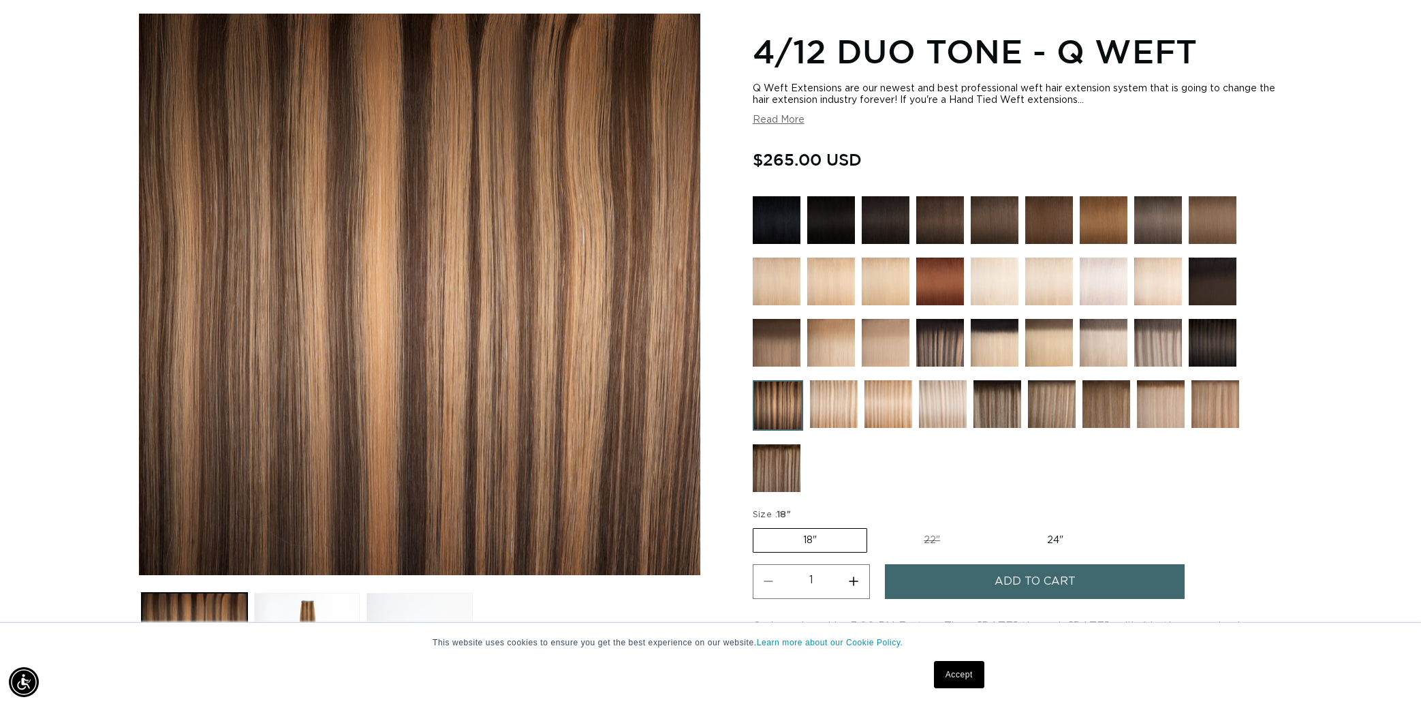
scroll to position [0, 1211]
click at [1059, 542] on label "24" Variant sold out or unavailable" at bounding box center [1055, 540] width 116 height 23
click at [997, 526] on input "24" Variant sold out or unavailable" at bounding box center [997, 525] width 1 height 1
radio input "true"
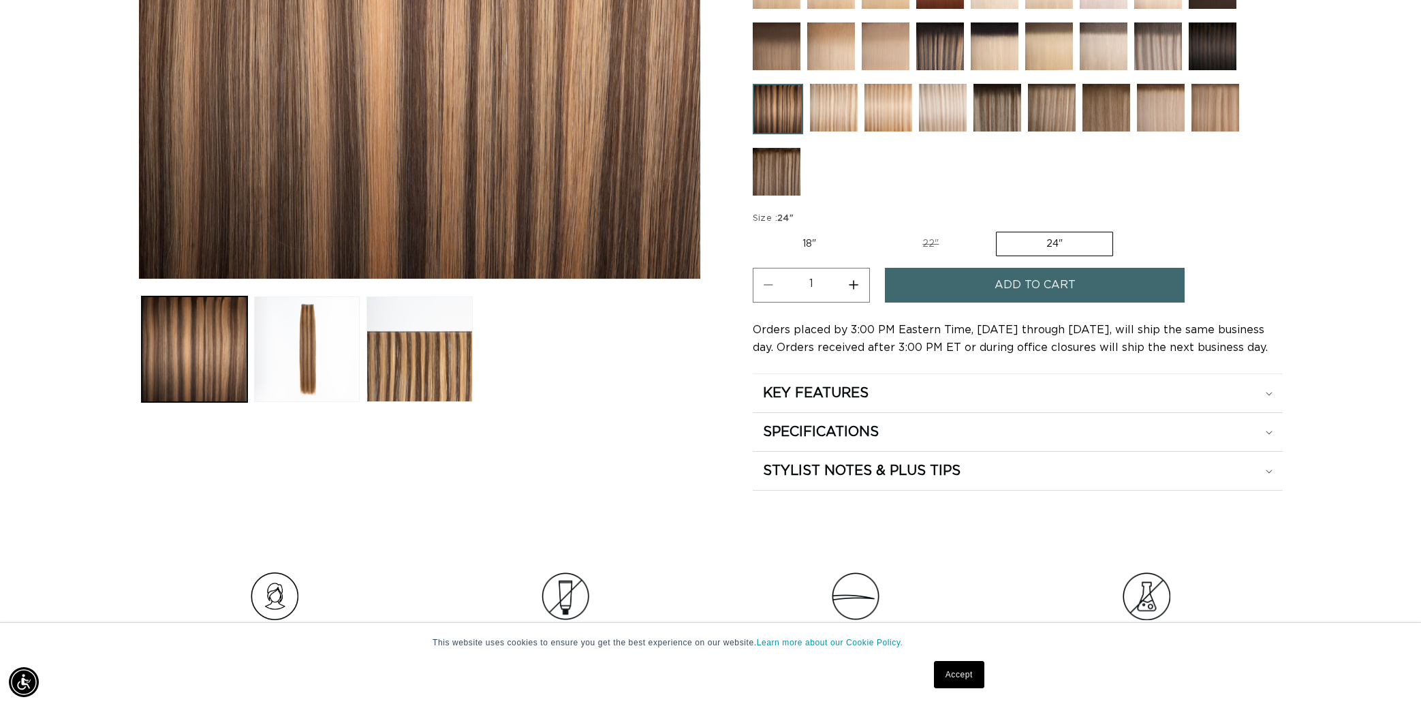
scroll to position [0, 2423]
click at [1012, 285] on span "Add to cart" at bounding box center [1035, 285] width 81 height 35
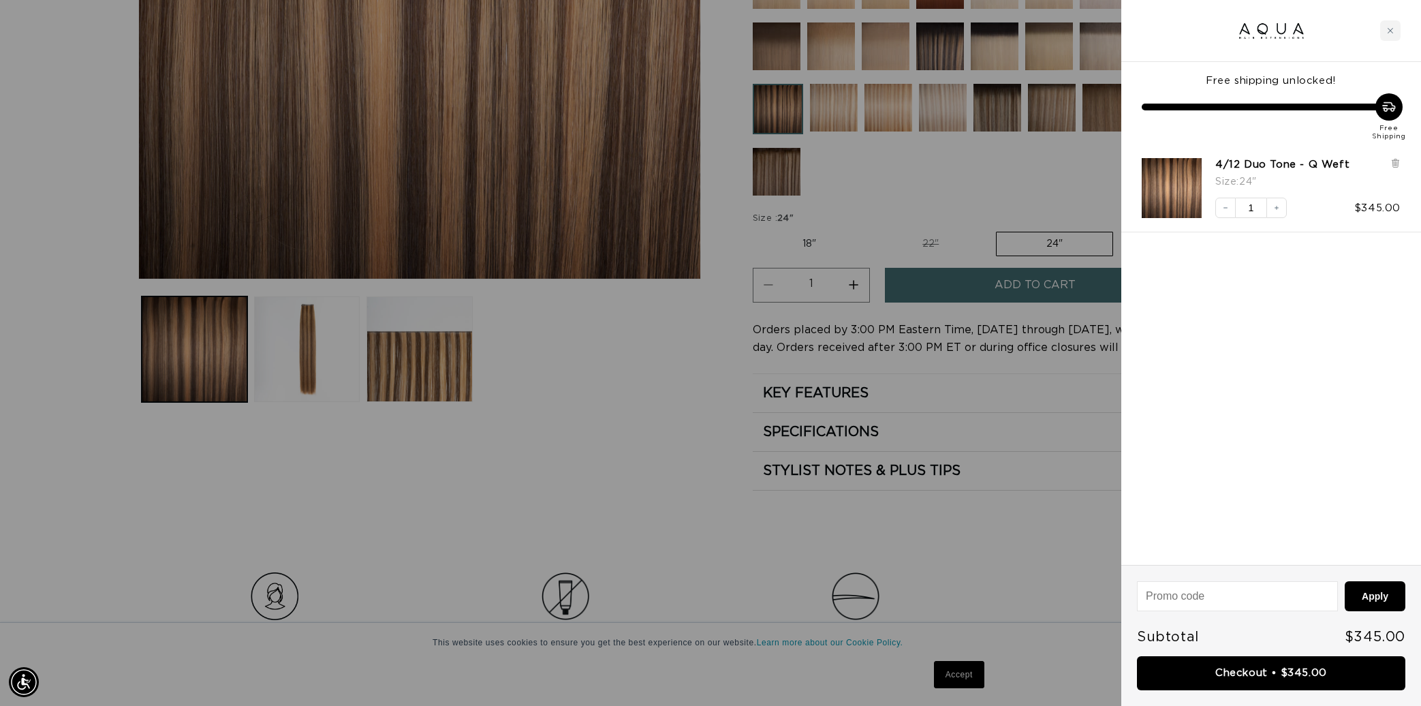
scroll to position [0, 1211]
click at [1313, 681] on link "Checkout • $345.00" at bounding box center [1271, 673] width 268 height 35
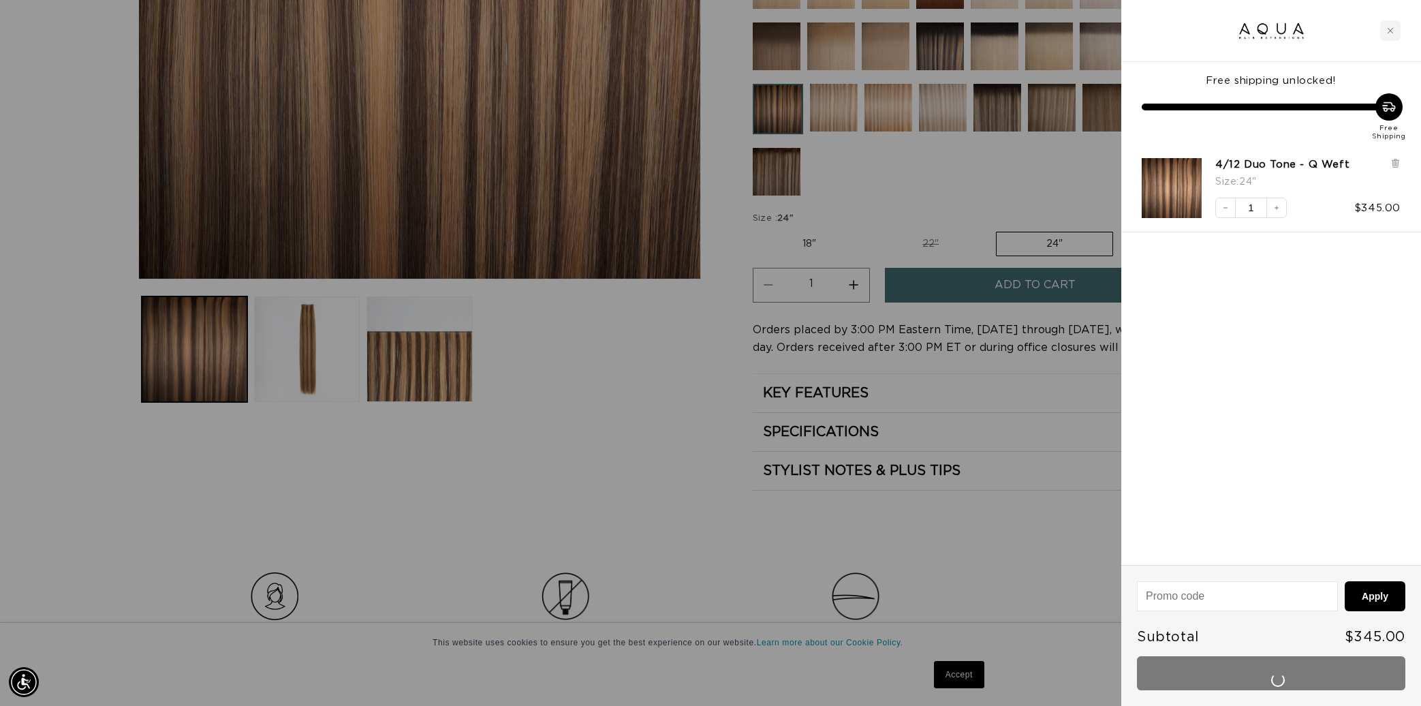
scroll to position [0, 2423]
